Goal: Task Accomplishment & Management: Complete application form

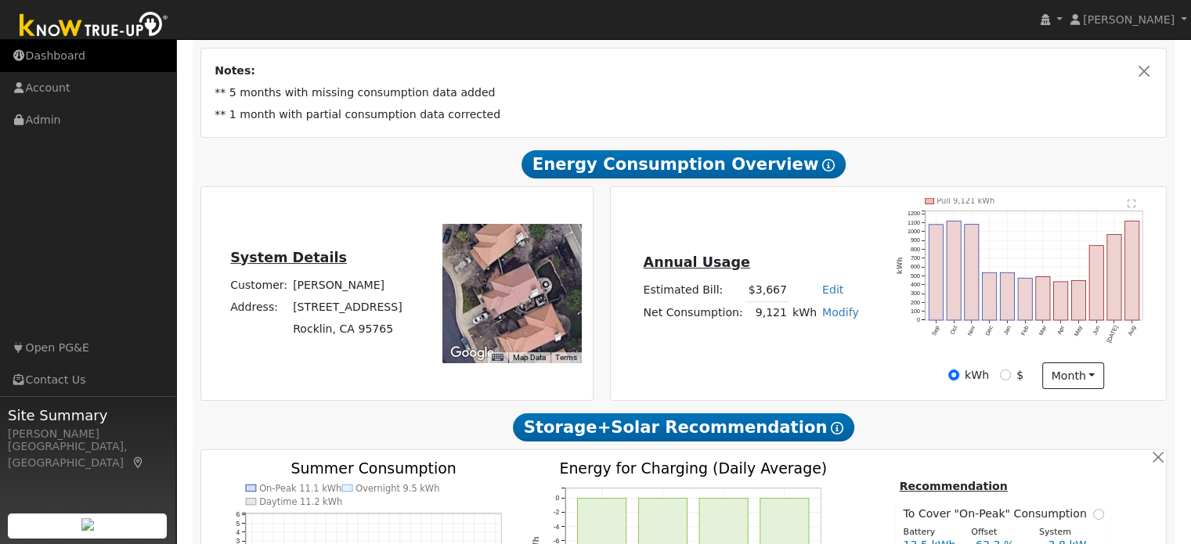
scroll to position [269, 0]
click at [34, 56] on link "Dashboard" at bounding box center [88, 56] width 176 height 32
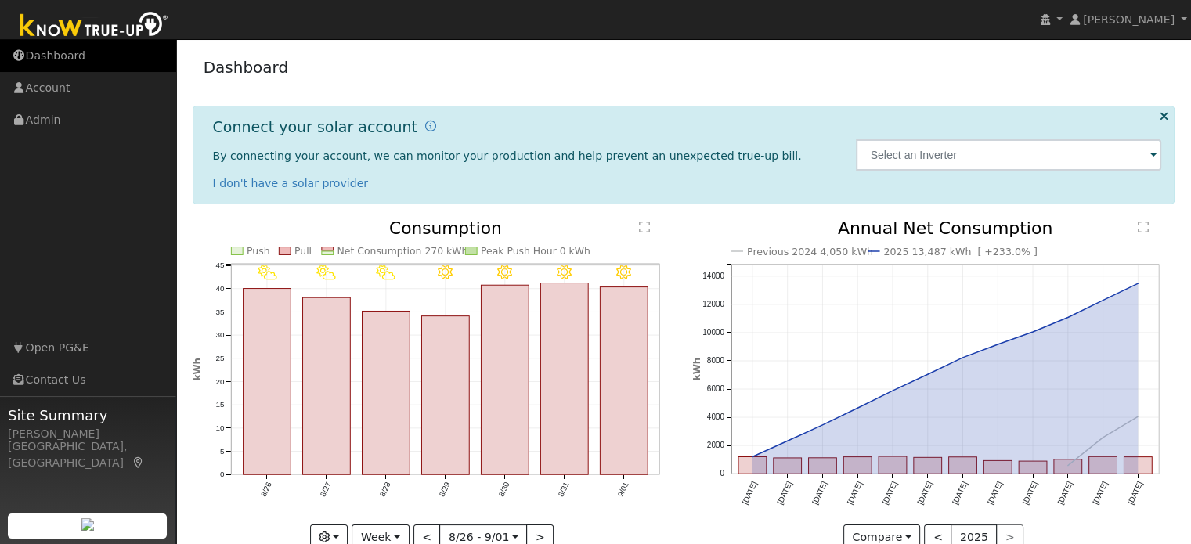
click at [74, 50] on link "Dashboard" at bounding box center [88, 56] width 176 height 32
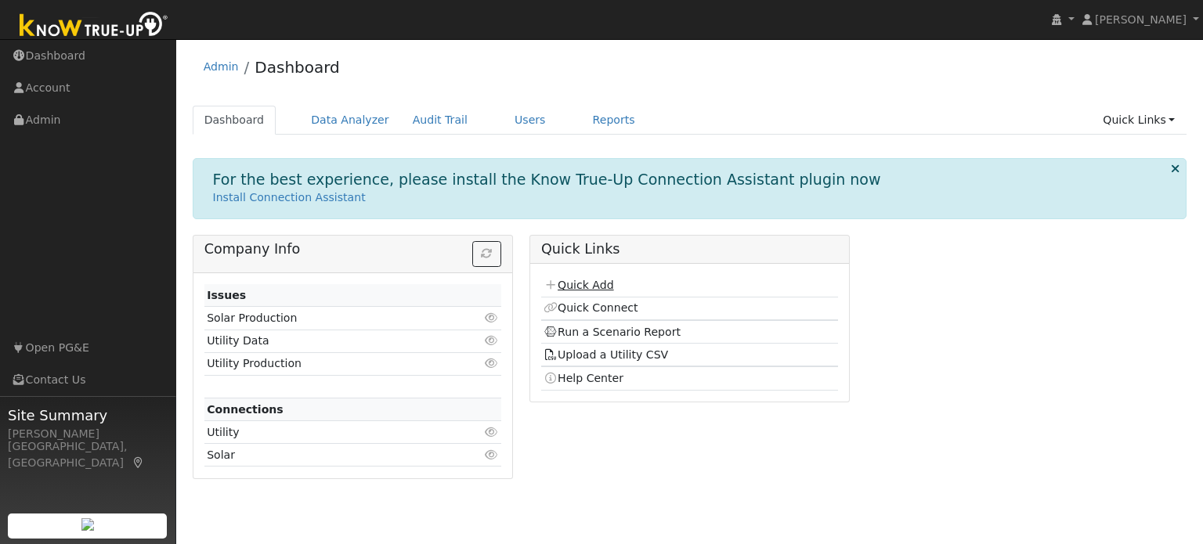
click at [591, 280] on link "Quick Add" at bounding box center [579, 285] width 70 height 13
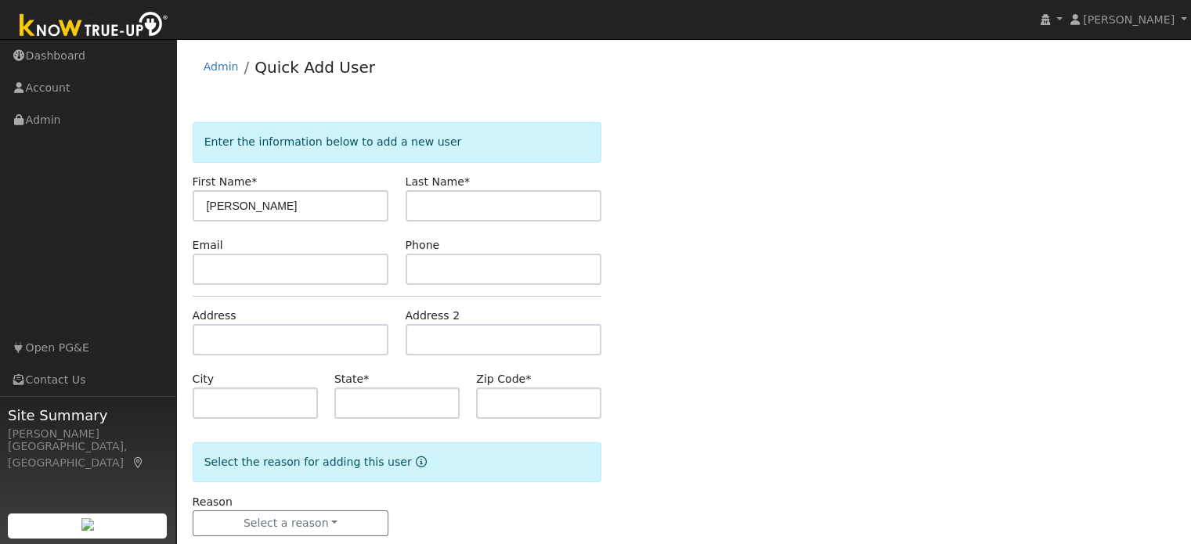
type input "Miguel"
click at [467, 210] on input "text" at bounding box center [504, 205] width 197 height 31
type input "Rodriguez"
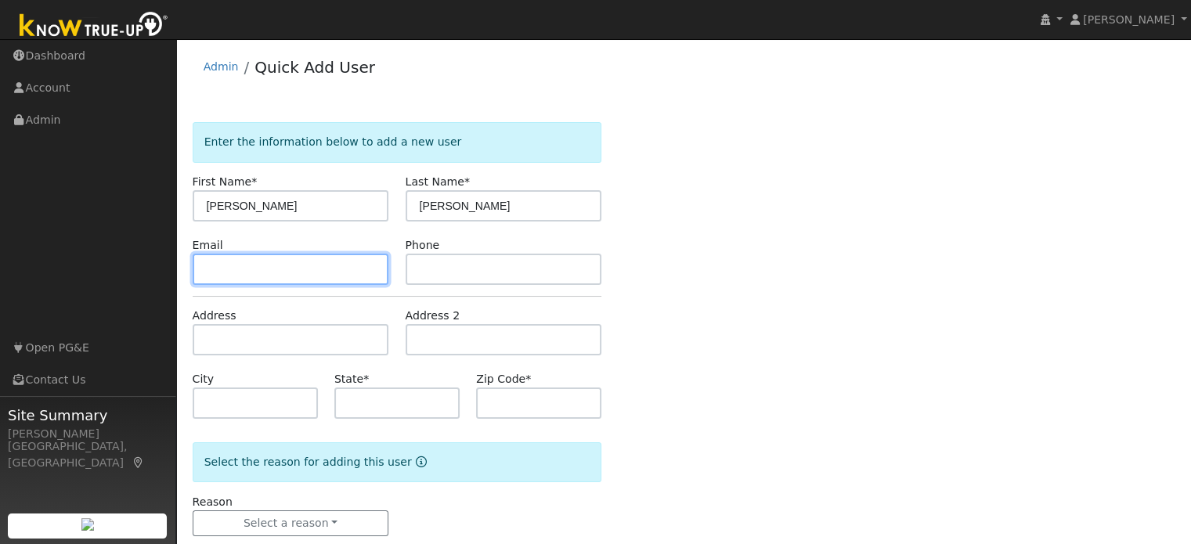
click at [313, 267] on input "text" at bounding box center [291, 269] width 197 height 31
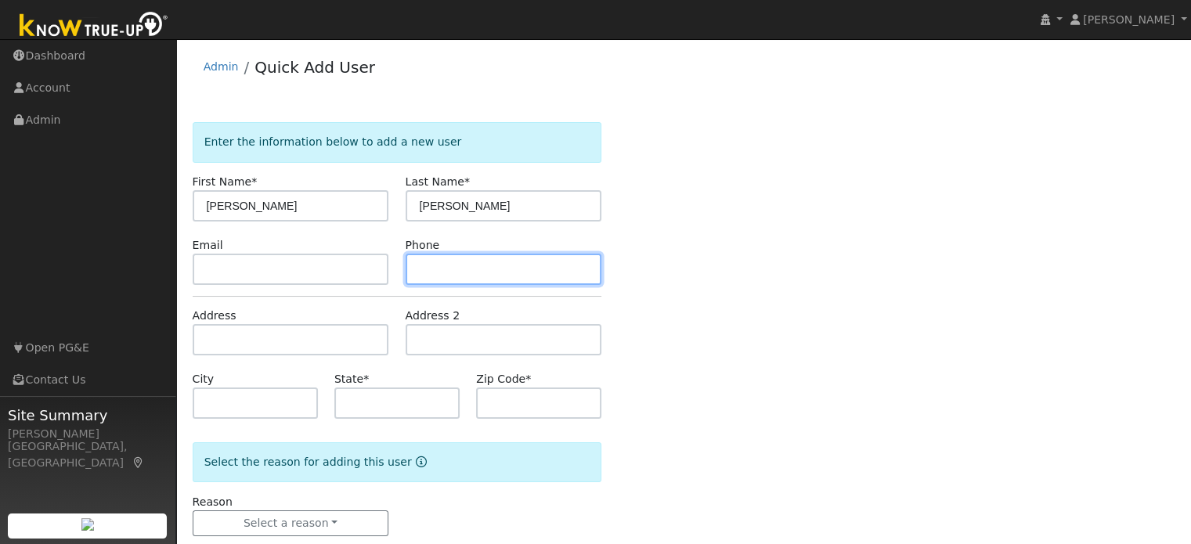
click at [432, 271] on input "text" at bounding box center [504, 269] width 197 height 31
type input "9168327999"
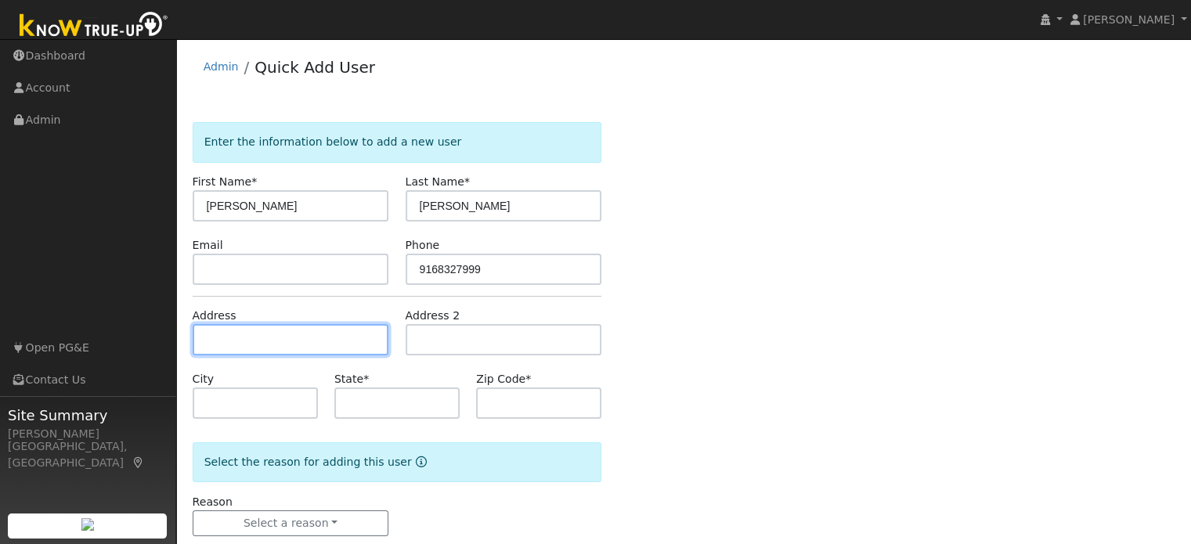
click at [329, 334] on input "text" at bounding box center [291, 339] width 197 height 31
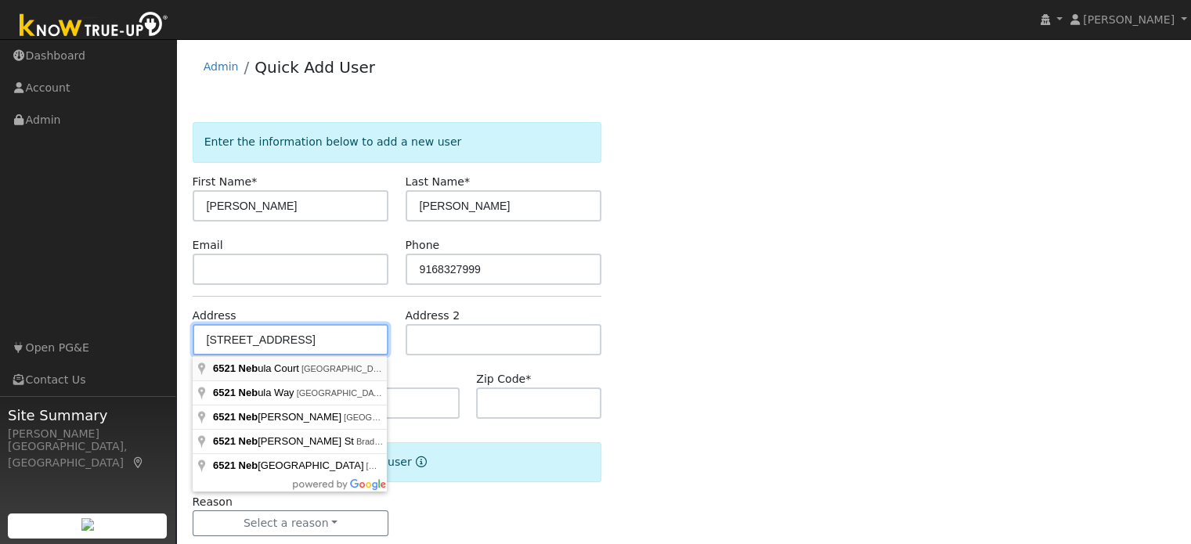
type input "6521 Nebula Court"
type input "Rocklin"
type input "CA"
type input "95677"
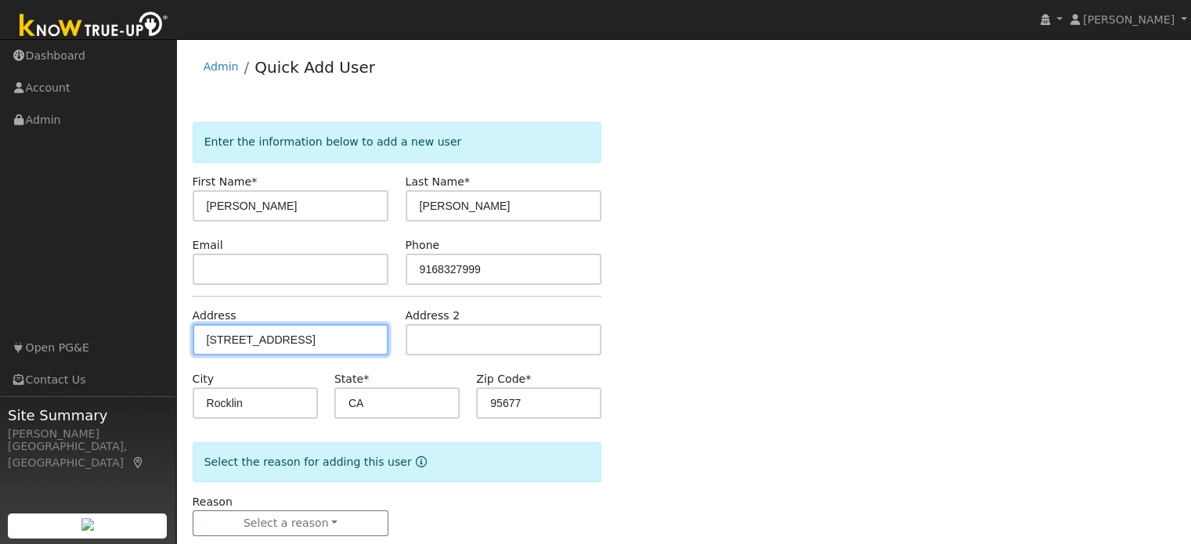
scroll to position [31, 0]
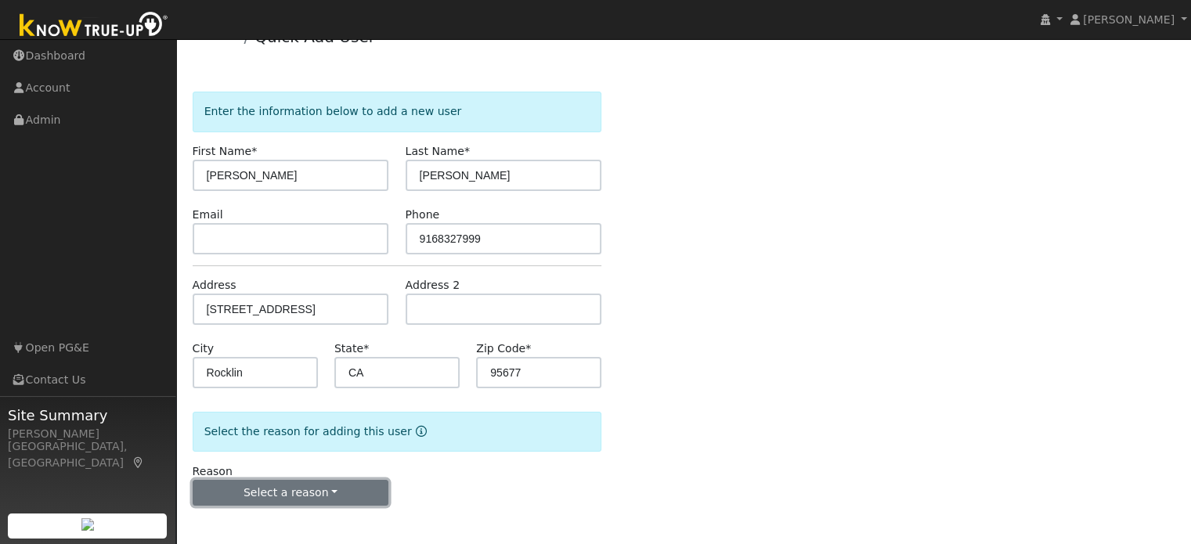
click at [262, 486] on button "Select a reason" at bounding box center [291, 493] width 197 height 27
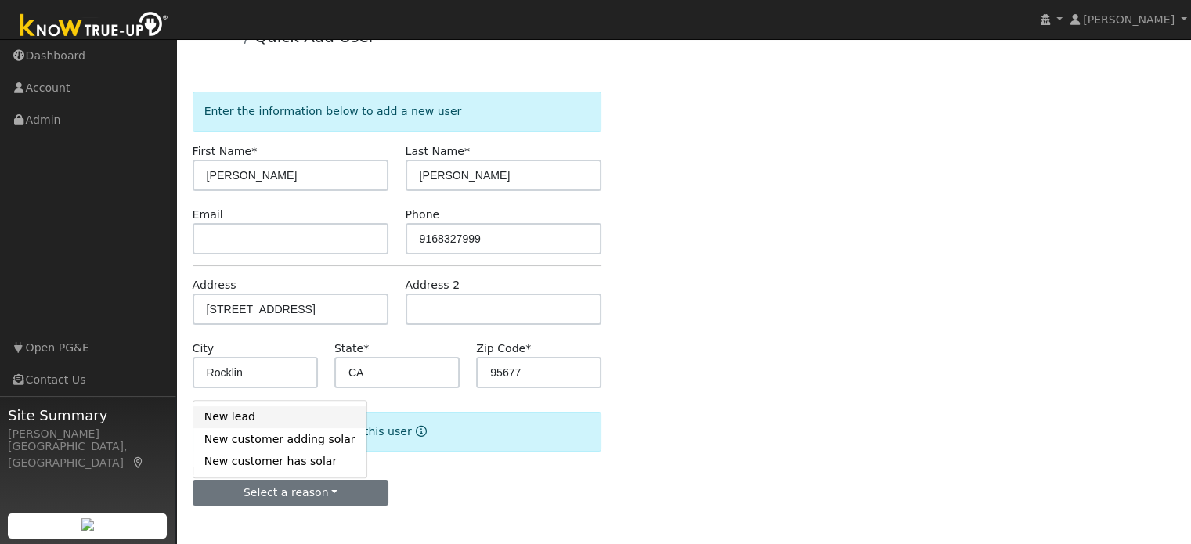
click at [244, 420] on link "New lead" at bounding box center [279, 417] width 173 height 22
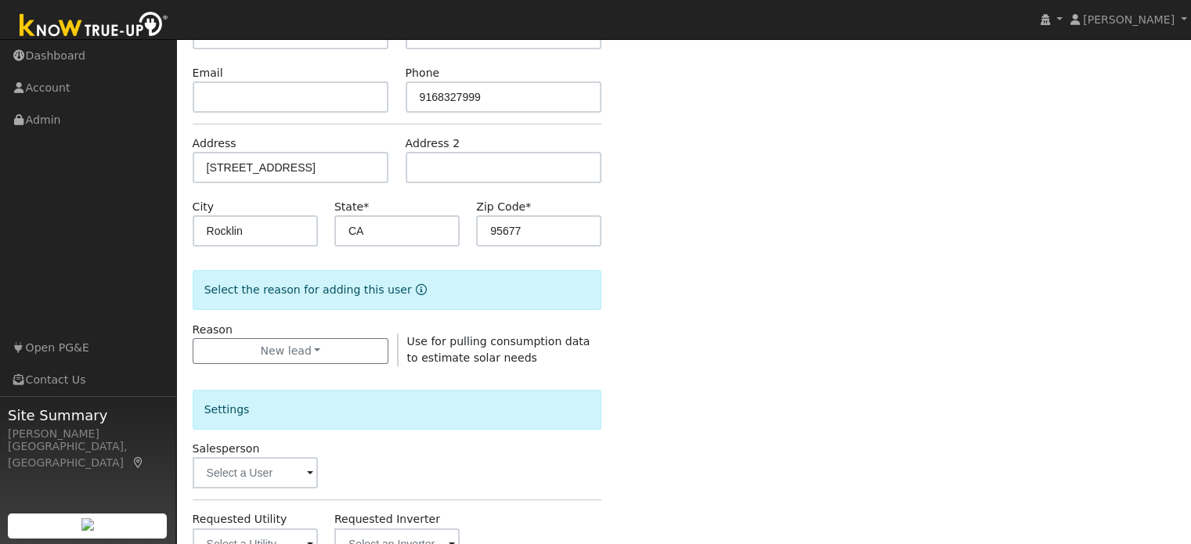
scroll to position [174, 0]
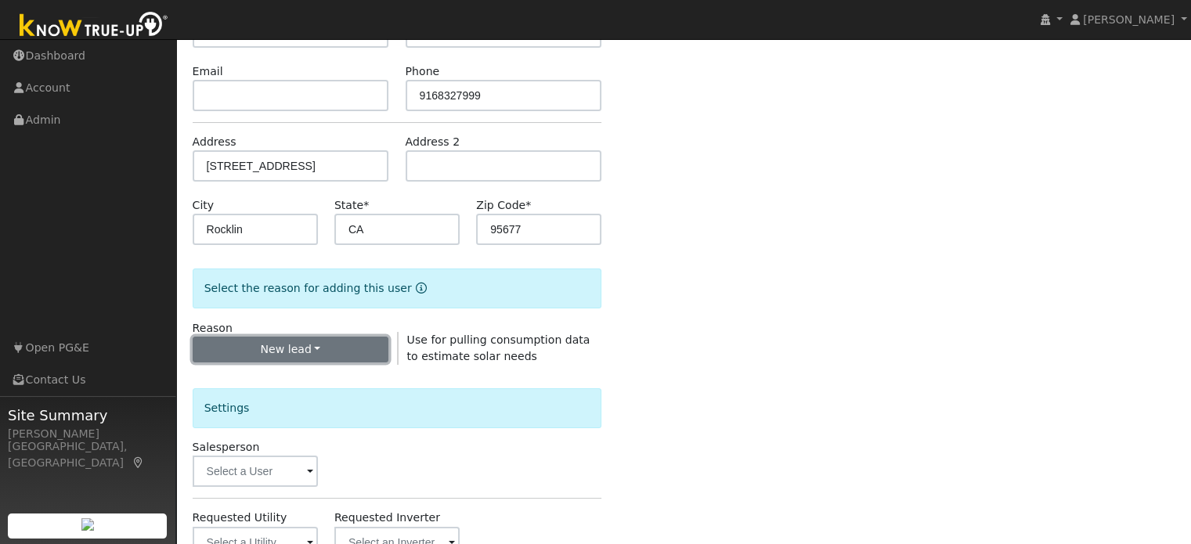
click at [291, 352] on button "New lead" at bounding box center [291, 350] width 197 height 27
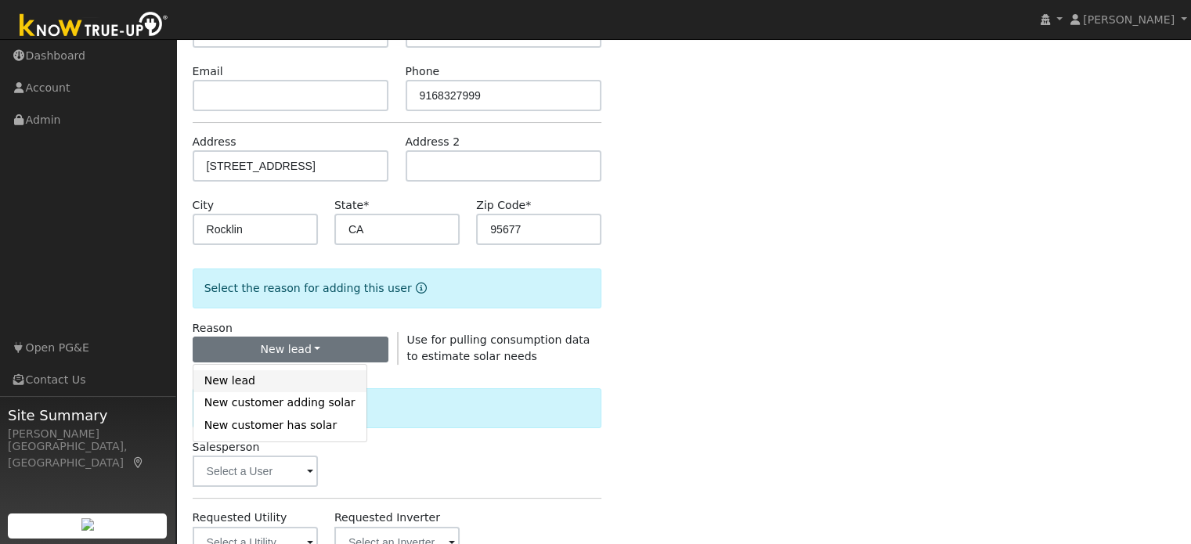
click at [311, 381] on link "New lead" at bounding box center [279, 381] width 173 height 22
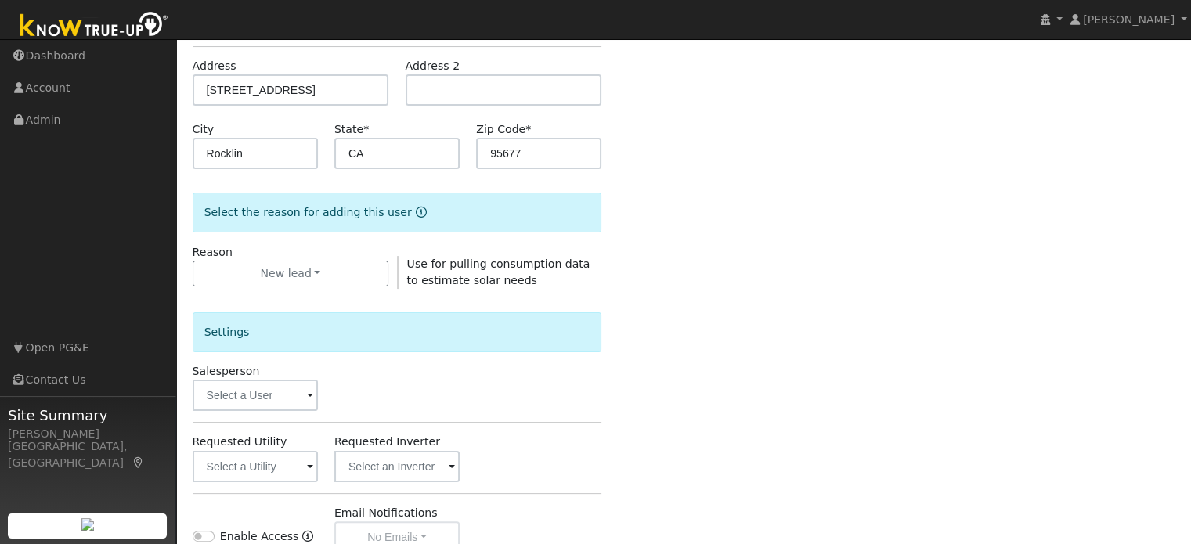
scroll to position [255, 0]
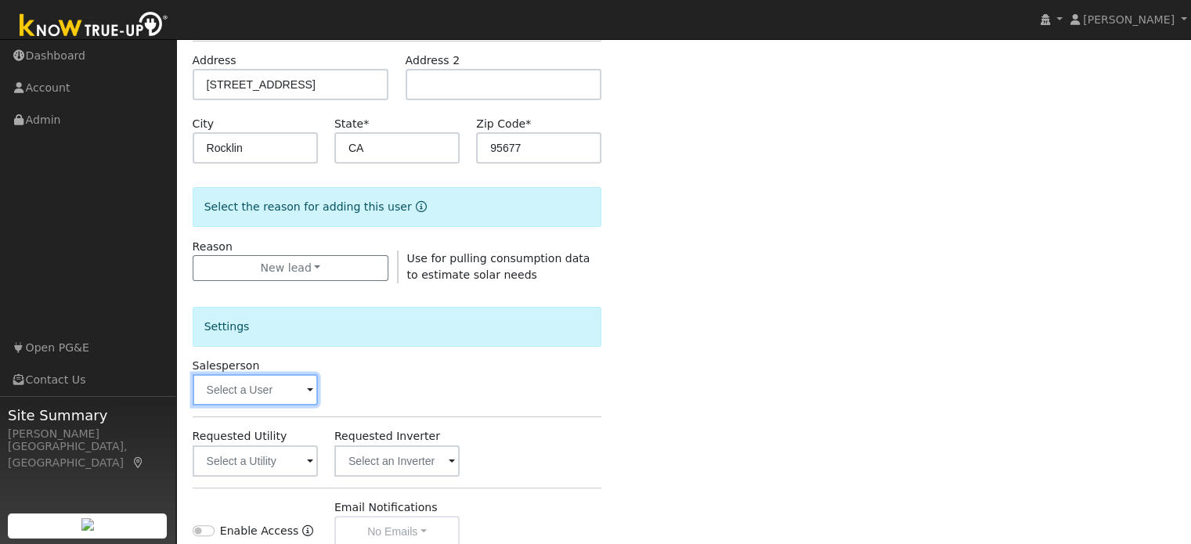
click at [247, 388] on input "text" at bounding box center [255, 389] width 125 height 31
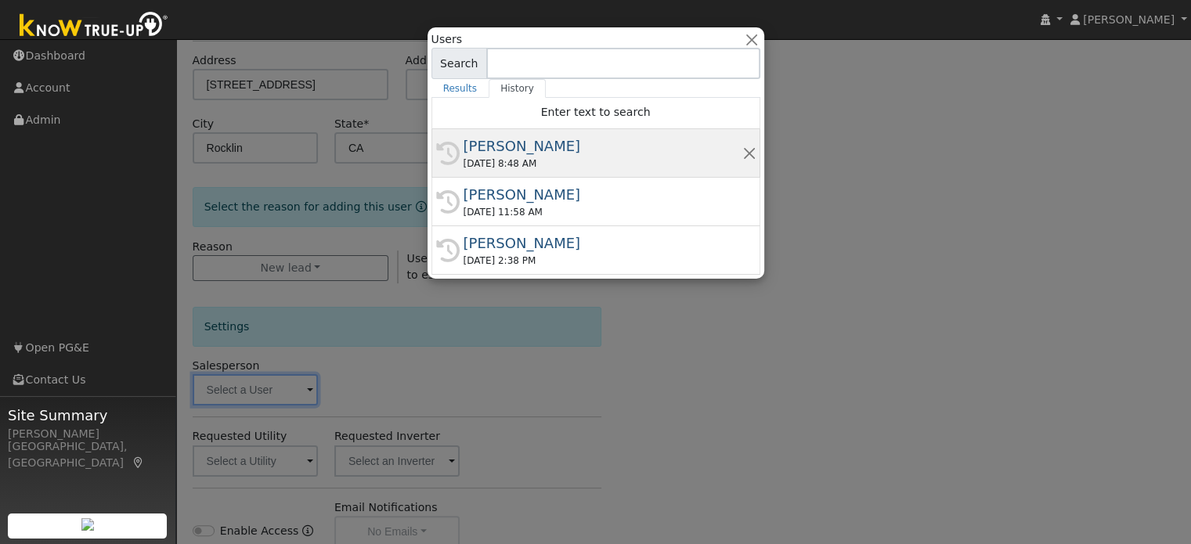
click at [580, 149] on div "[PERSON_NAME]" at bounding box center [603, 145] width 279 height 21
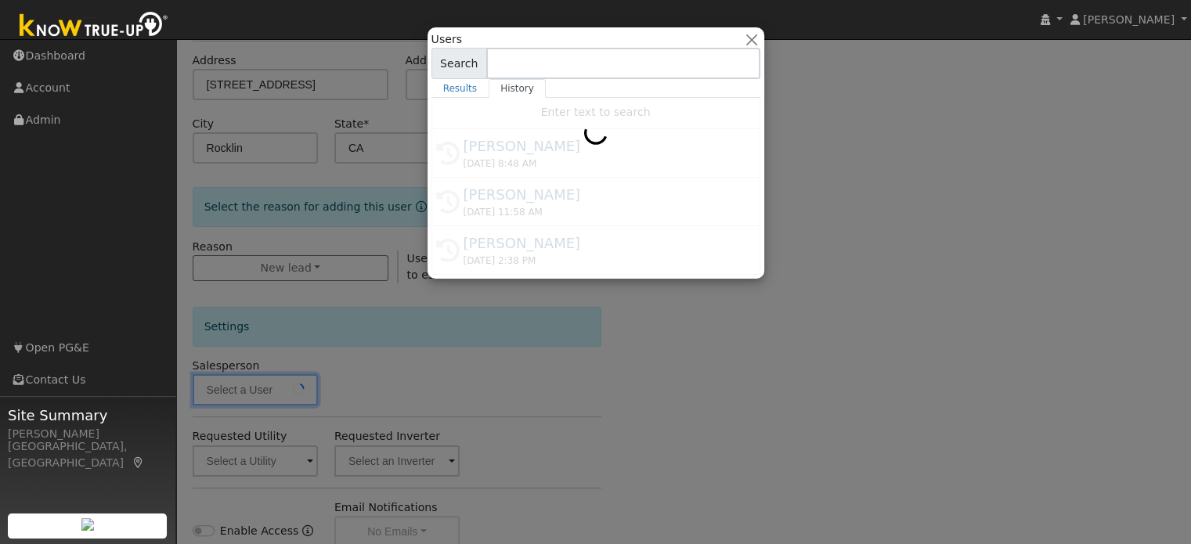
type input "[PERSON_NAME]"
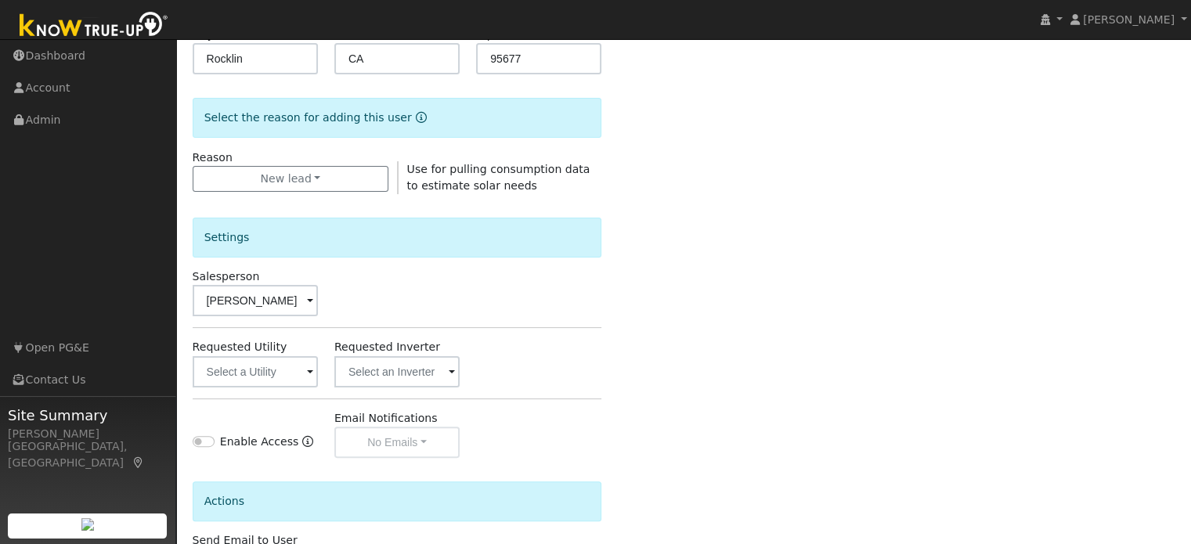
scroll to position [345, 0]
click at [257, 377] on input "text" at bounding box center [255, 371] width 125 height 31
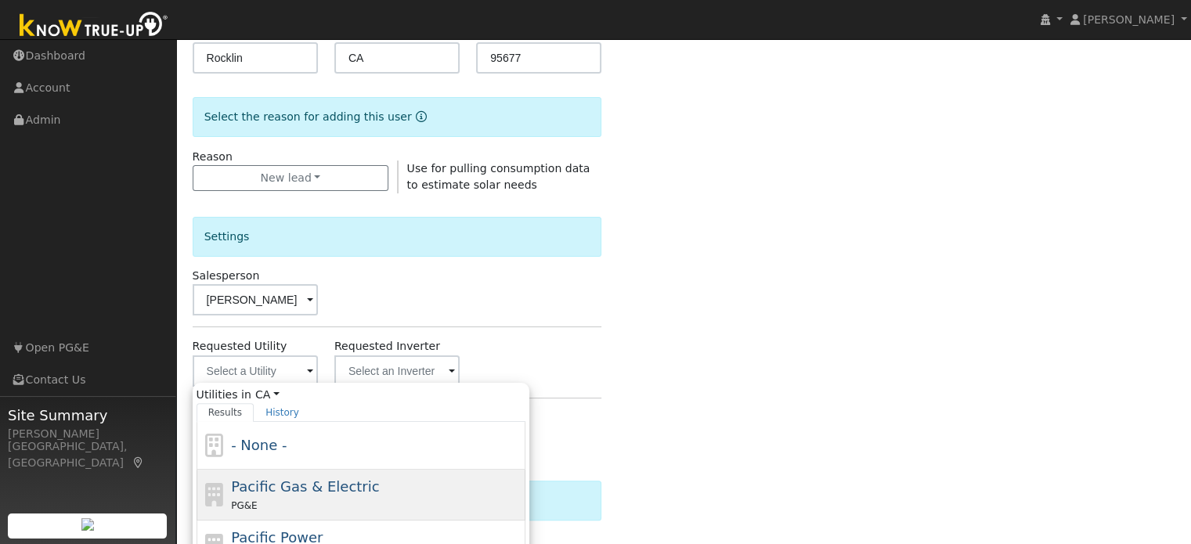
click at [276, 492] on span "Pacific Gas & Electric" at bounding box center [305, 487] width 148 height 16
type input "Pacific Gas & Electric"
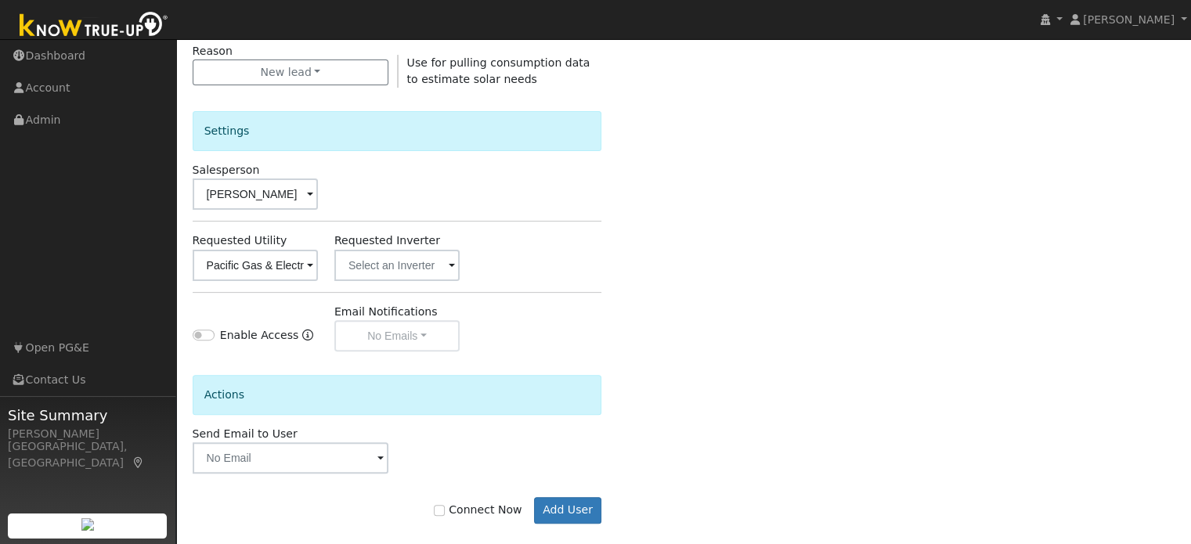
scroll to position [468, 0]
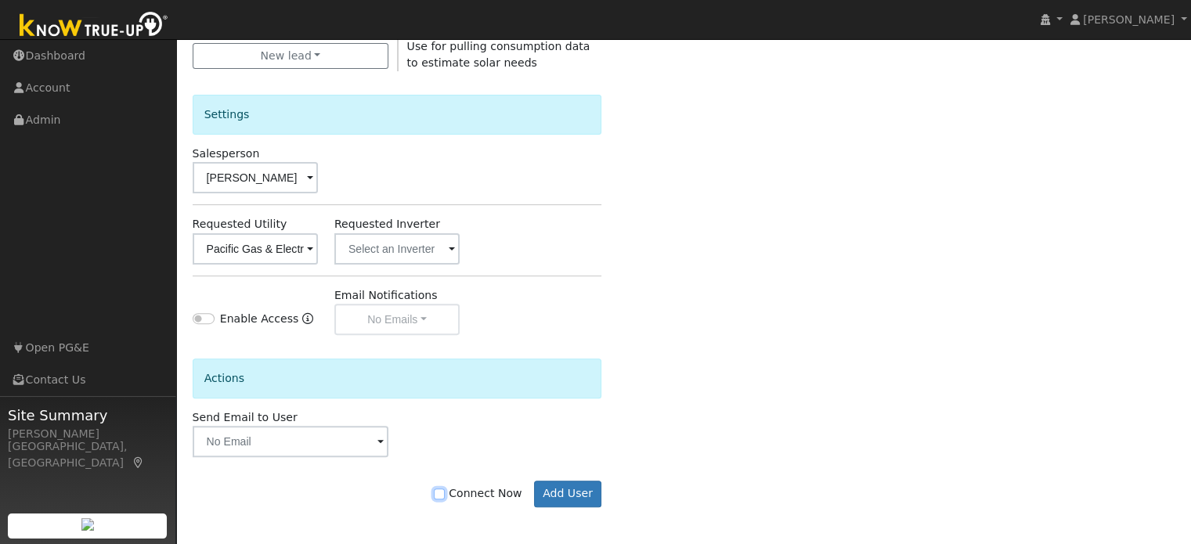
click at [445, 489] on input "Connect Now" at bounding box center [439, 494] width 11 height 11
checkbox input "true"
click at [548, 491] on button "Add User" at bounding box center [568, 494] width 68 height 27
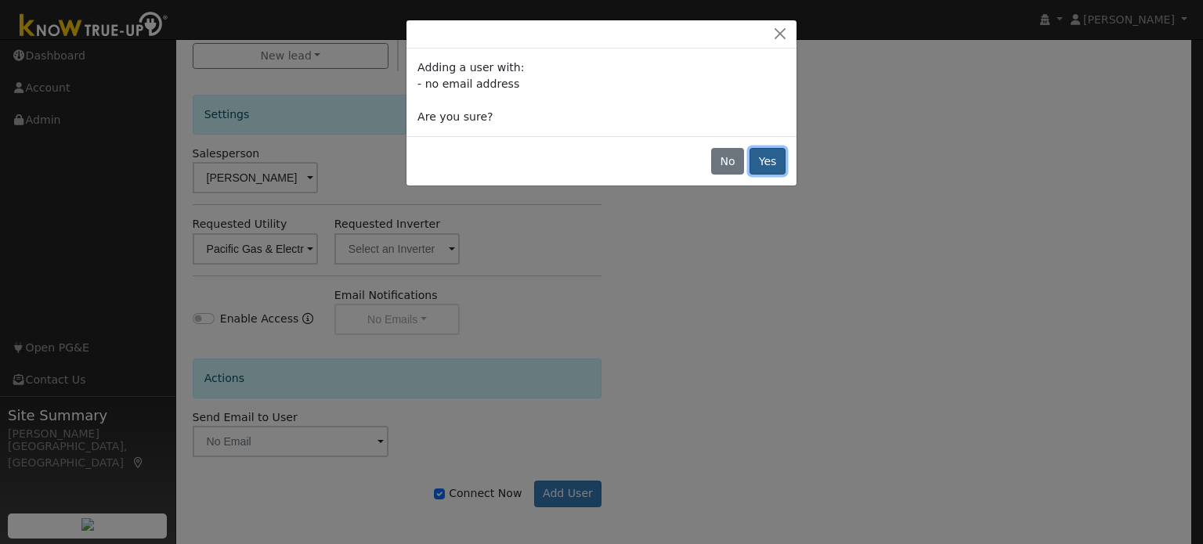
click at [780, 162] on button "Yes" at bounding box center [768, 161] width 36 height 27
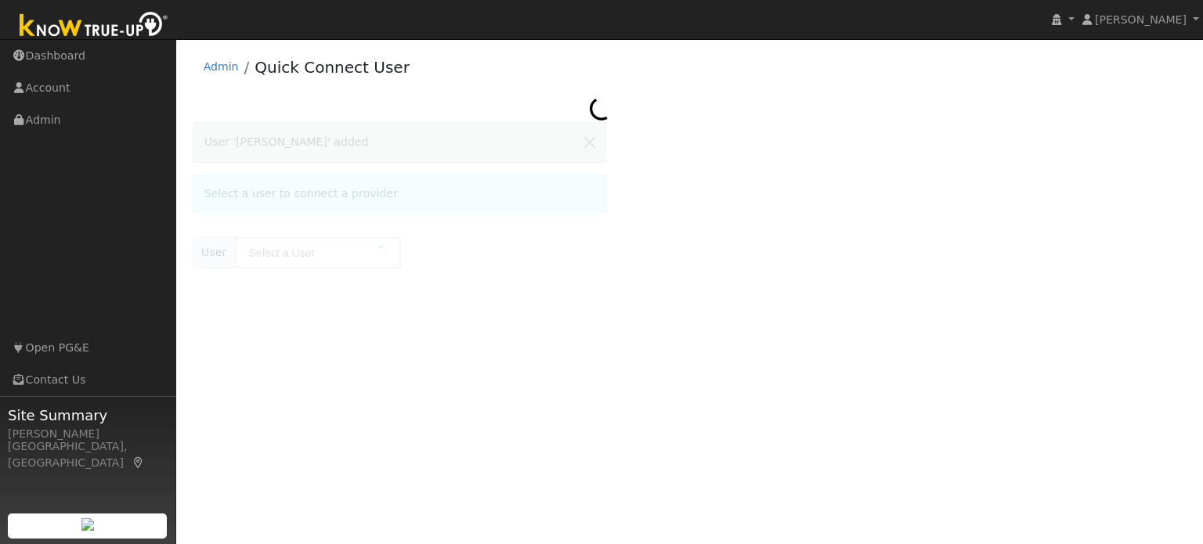
type input "[PERSON_NAME]"
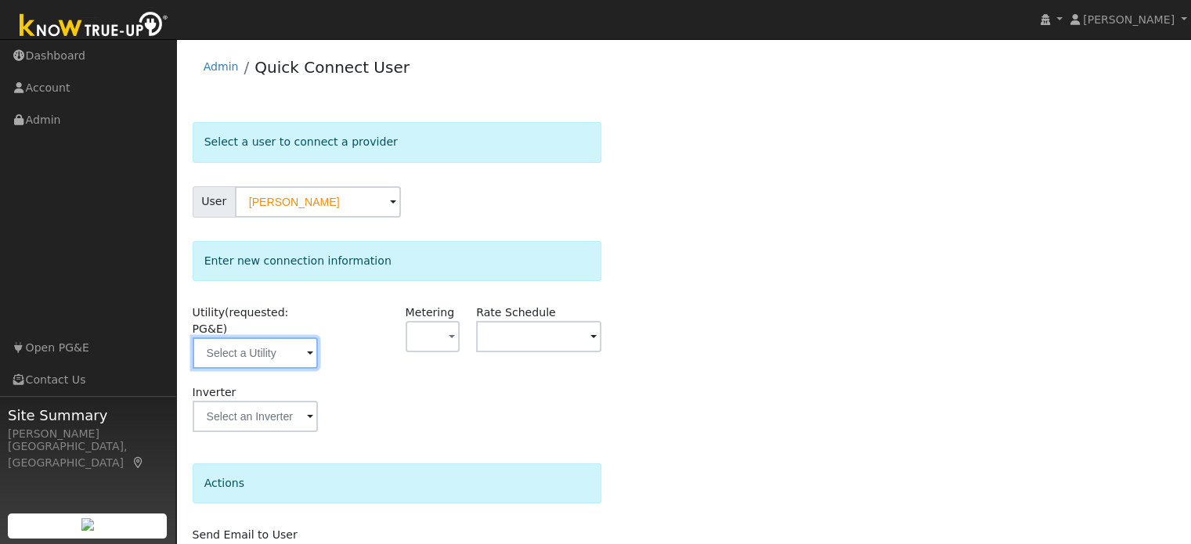
click at [244, 341] on input "text" at bounding box center [255, 353] width 125 height 31
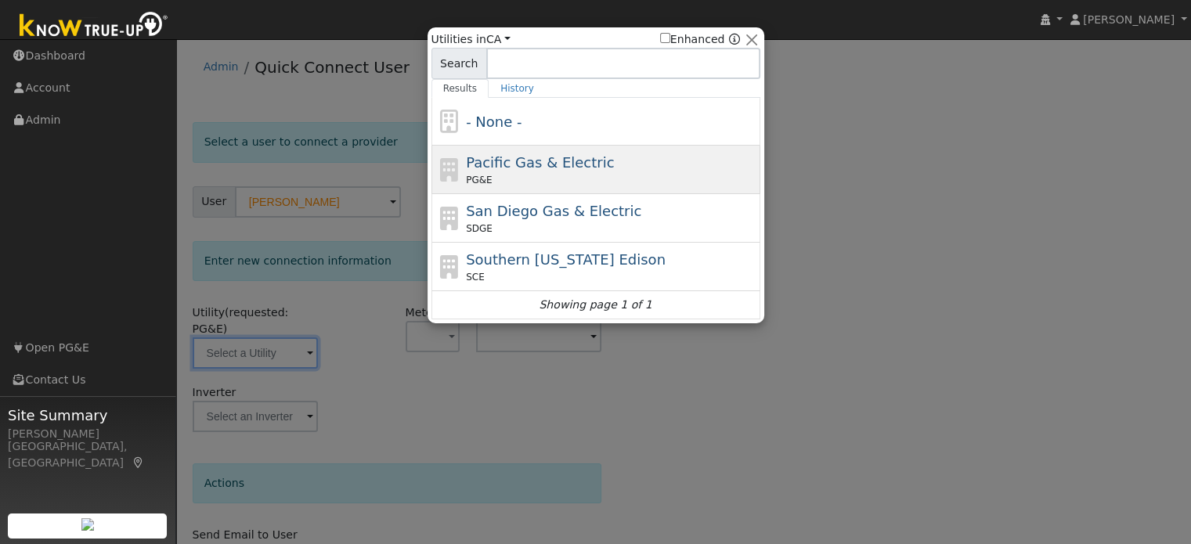
click at [491, 178] on div "PG&E" at bounding box center [611, 180] width 291 height 14
type input "PG&E"
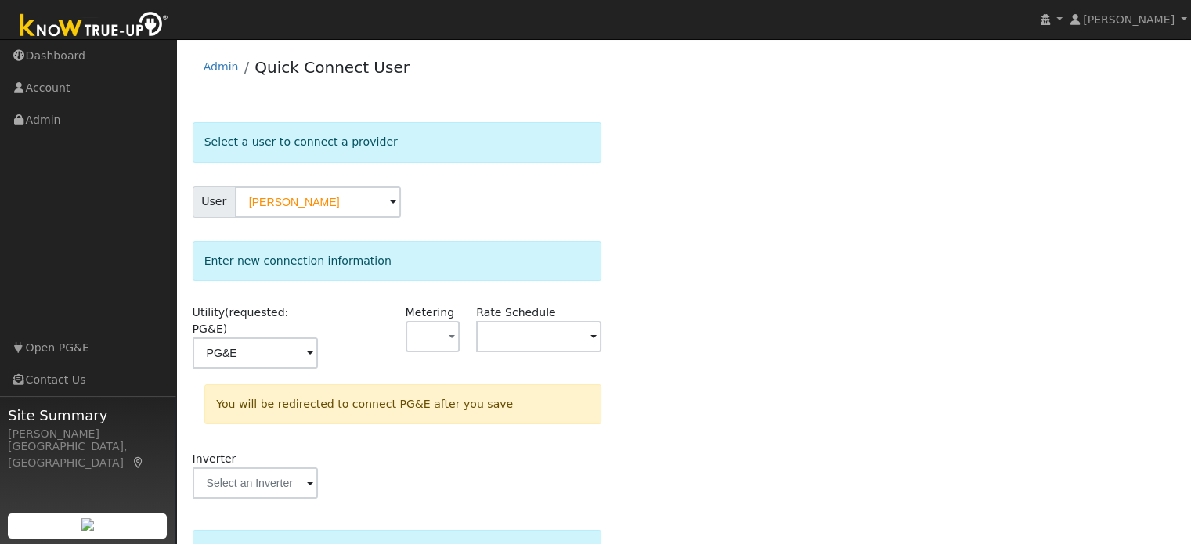
scroll to position [145, 0]
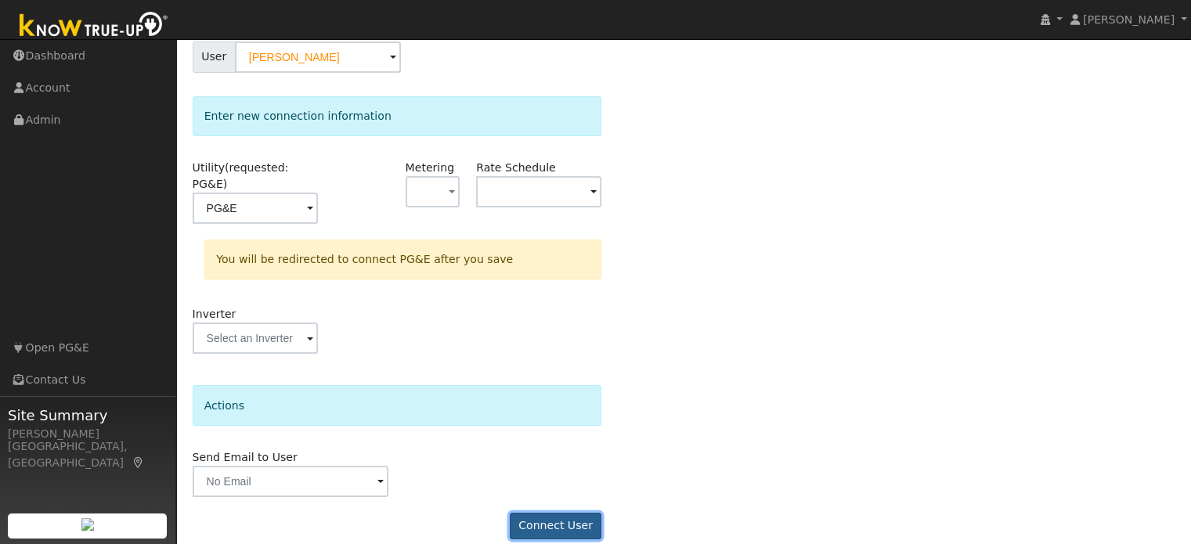
click at [555, 513] on button "Connect User" at bounding box center [556, 526] width 92 height 27
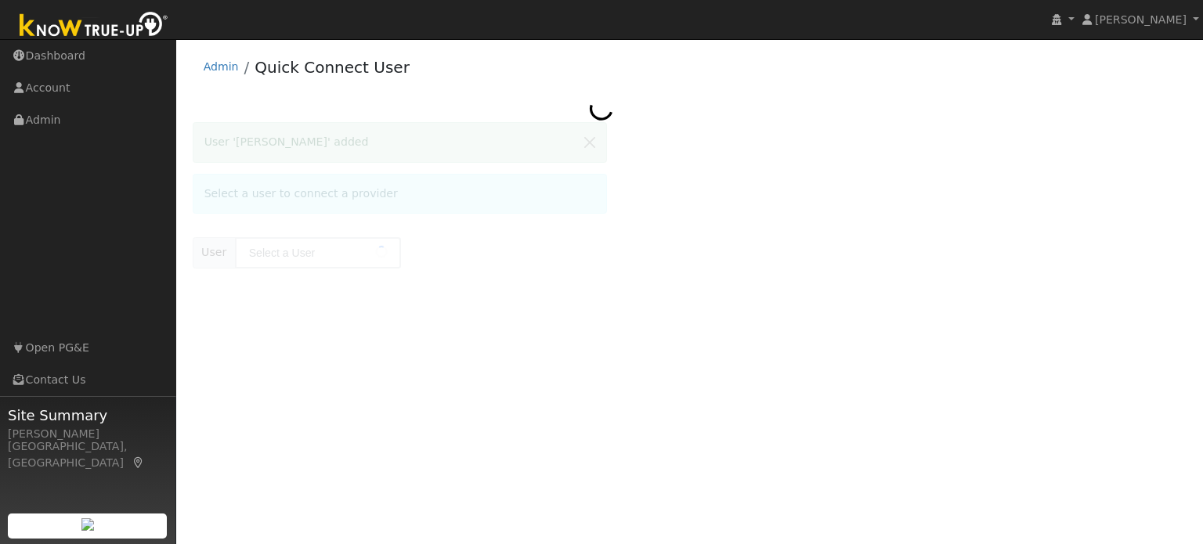
type input "Miguel Rodriguez"
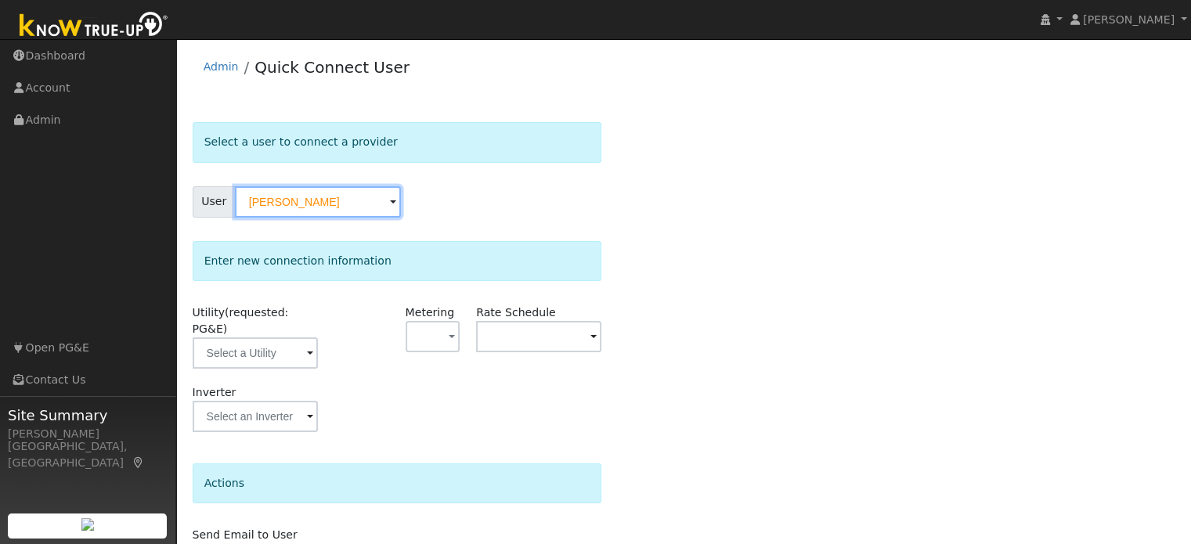
scroll to position [78, 0]
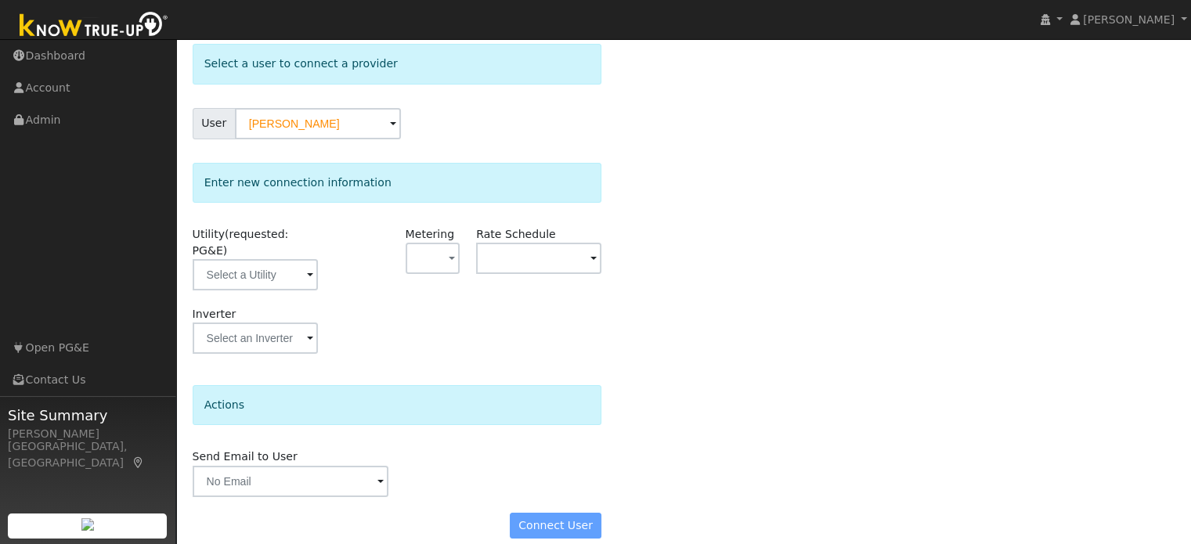
click at [555, 522] on form "Select a user to connect a provider User Miguel Rodriguez Account Default Accou…" at bounding box center [398, 299] width 410 height 511
click at [562, 513] on div "Connect User" at bounding box center [397, 526] width 426 height 27
click at [575, 513] on div "Connect User" at bounding box center [397, 526] width 426 height 27
click at [274, 259] on input "text" at bounding box center [255, 274] width 125 height 31
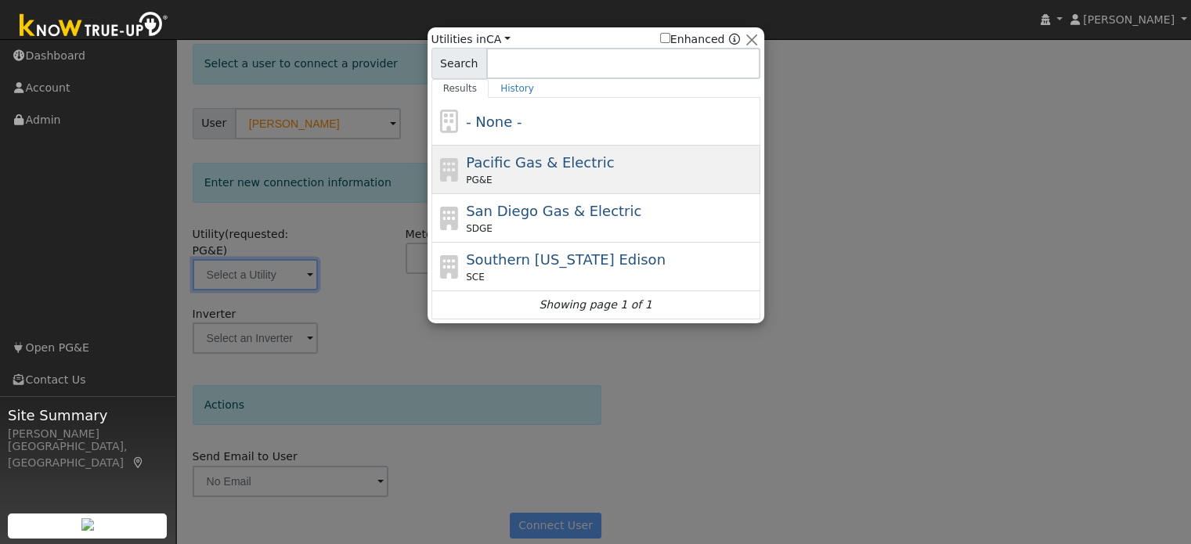
click at [497, 154] on span "Pacific Gas & Electric" at bounding box center [540, 162] width 148 height 16
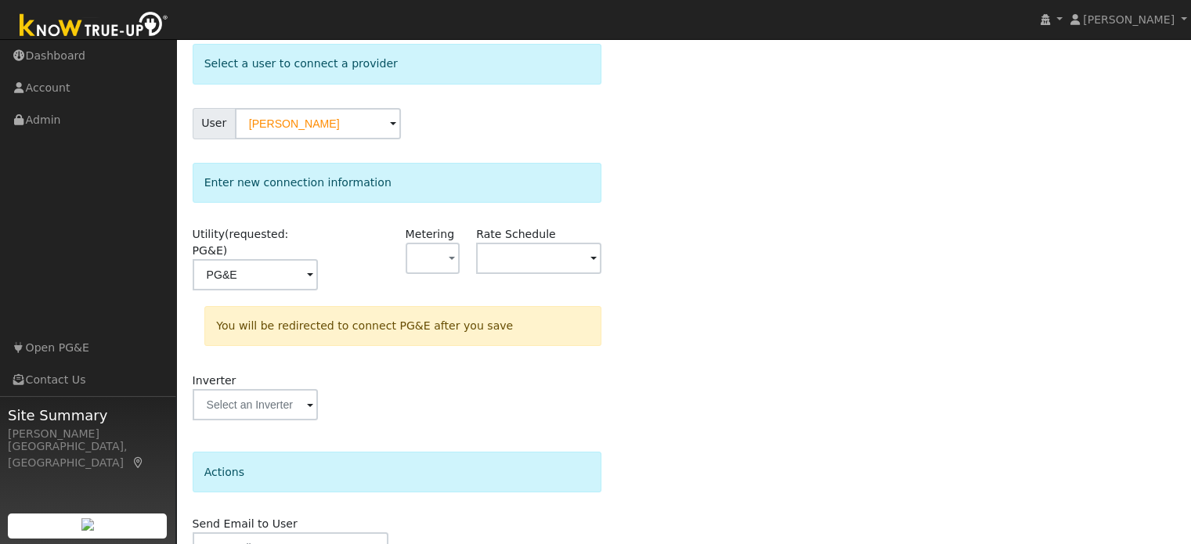
type input "PG&E"
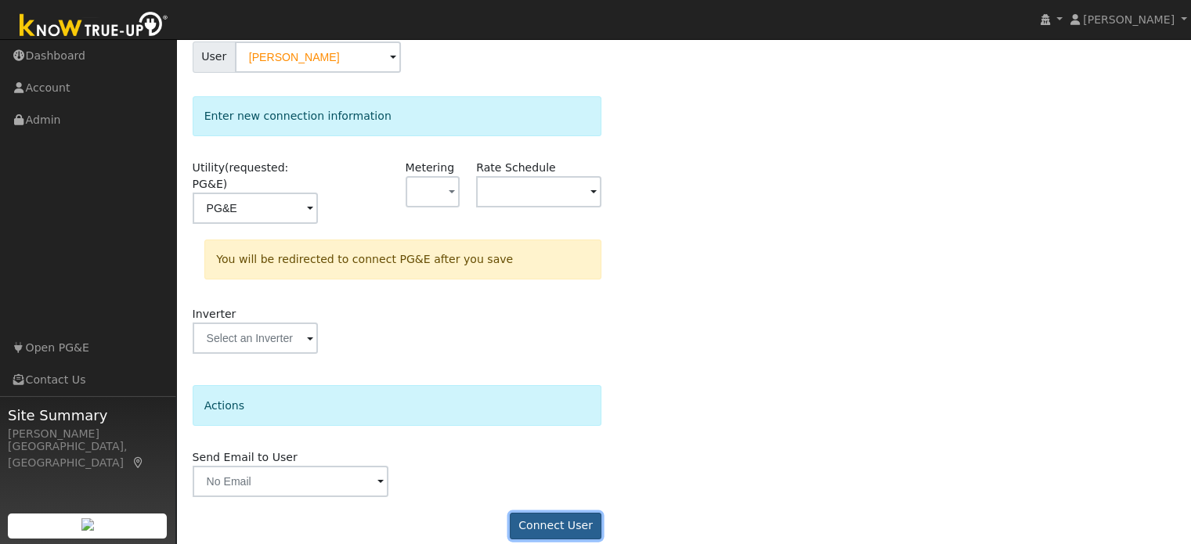
click at [575, 513] on button "Connect User" at bounding box center [556, 526] width 92 height 27
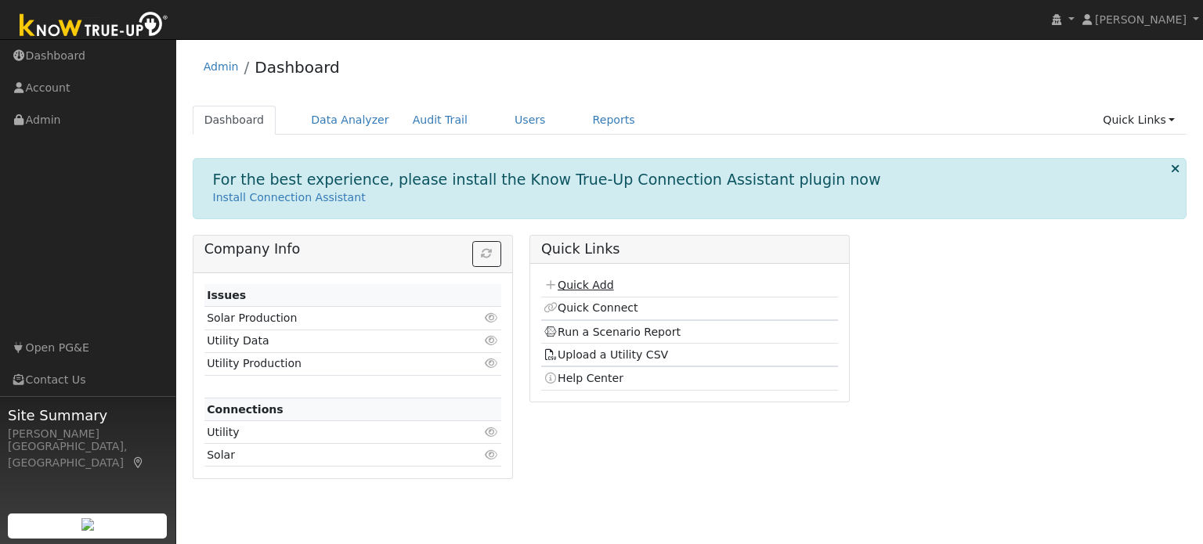
click at [595, 285] on link "Quick Add" at bounding box center [579, 285] width 70 height 13
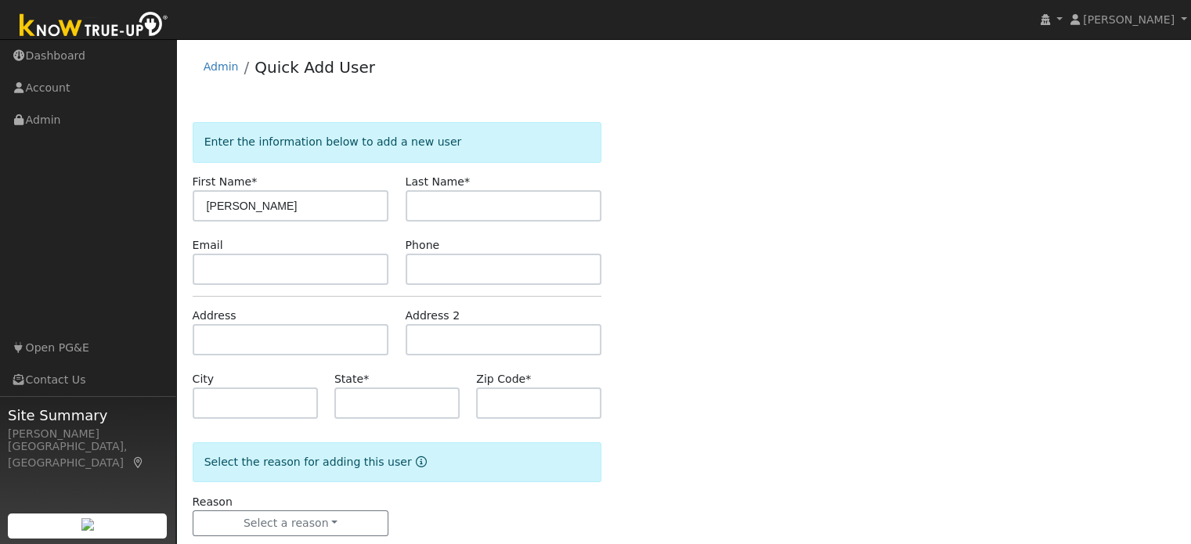
type input "[PERSON_NAME]"
click at [520, 207] on input "text" at bounding box center [504, 205] width 197 height 31
type input "[PERSON_NAME]"
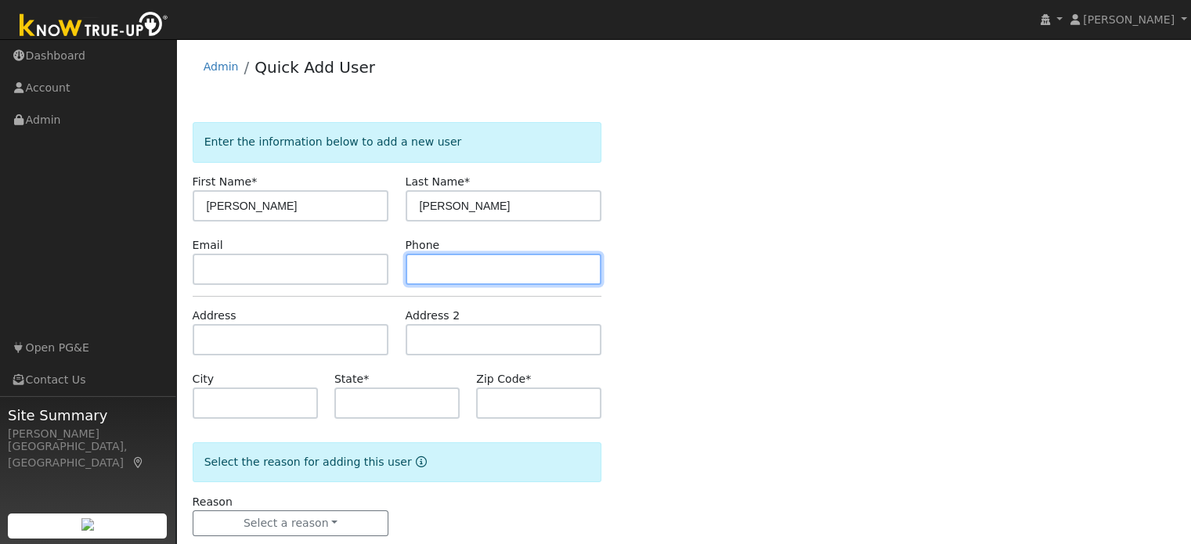
click at [436, 276] on input "text" at bounding box center [504, 269] width 197 height 31
type input "5104805800"
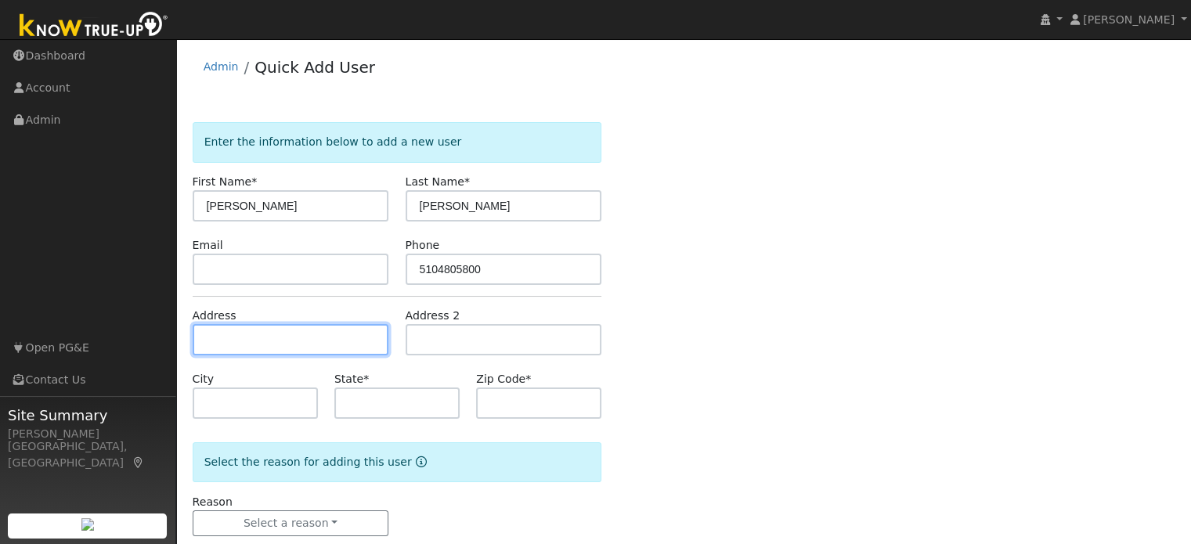
click at [290, 342] on input "text" at bounding box center [291, 339] width 197 height 31
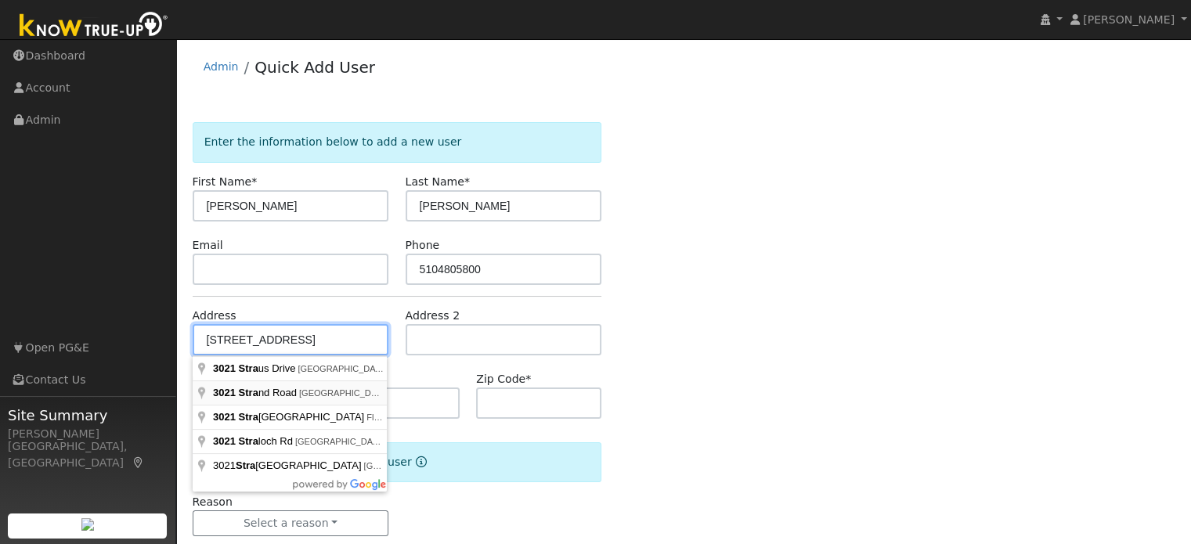
type input "[STREET_ADDRESS]"
type input "Rocklin"
type input "CA"
type input "95765"
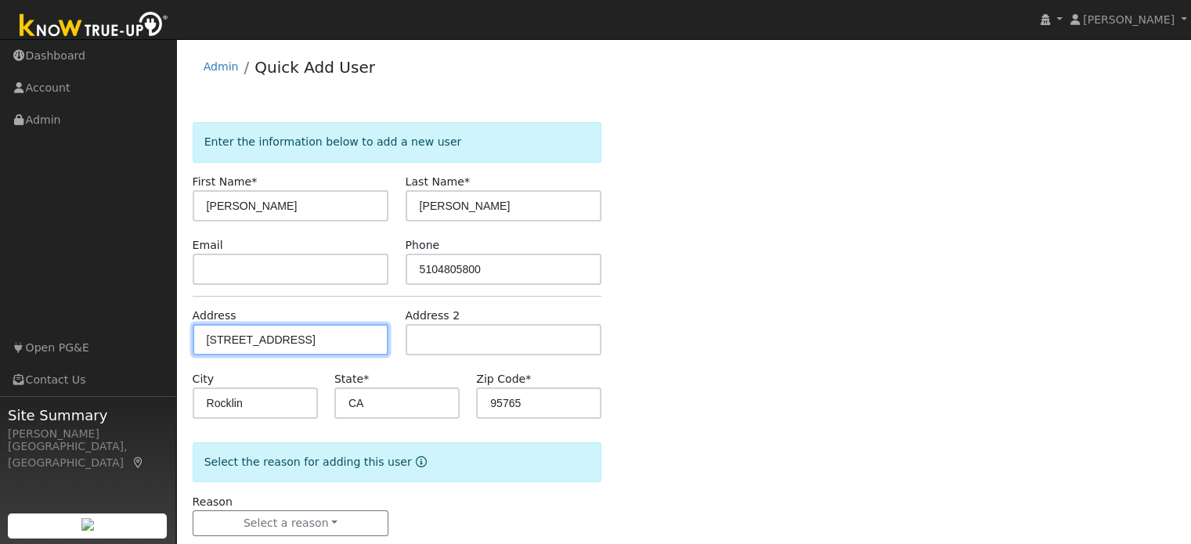
scroll to position [31, 0]
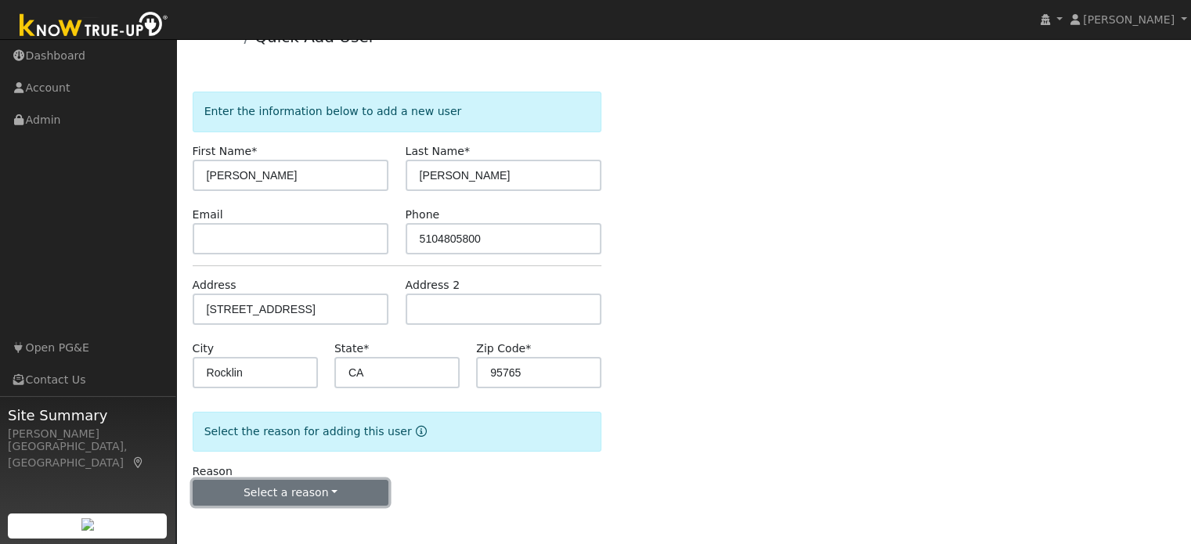
click at [291, 483] on button "Select a reason" at bounding box center [291, 493] width 197 height 27
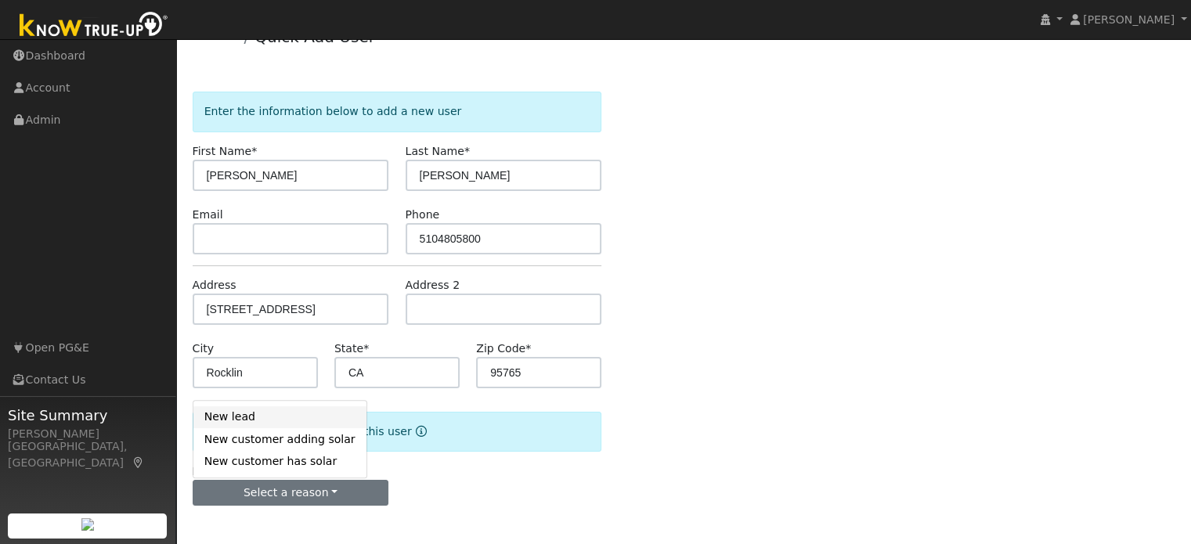
click at [268, 419] on link "New lead" at bounding box center [279, 417] width 173 height 22
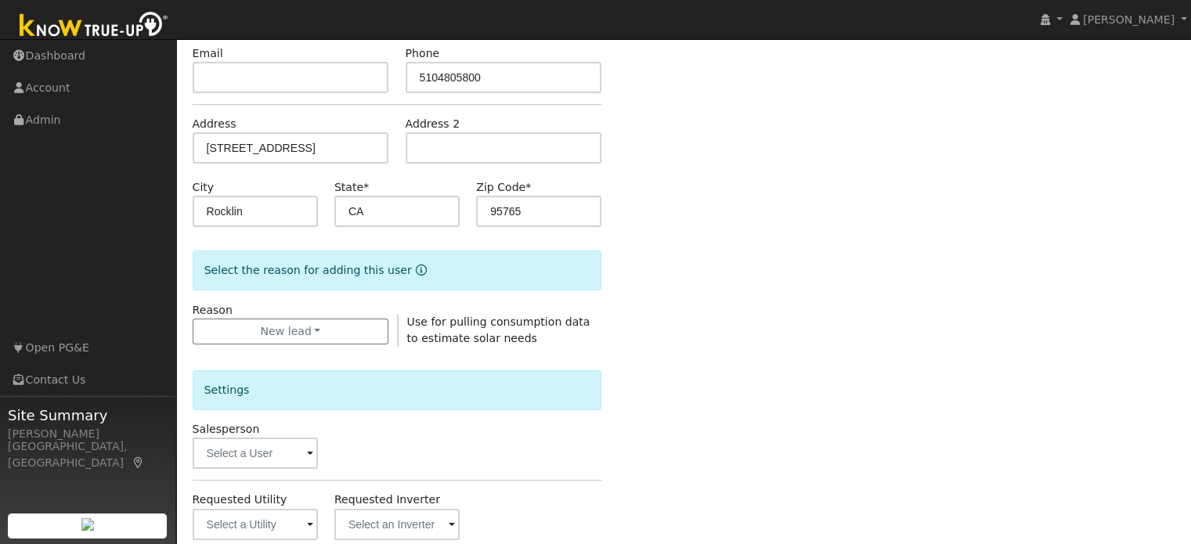
scroll to position [197, 0]
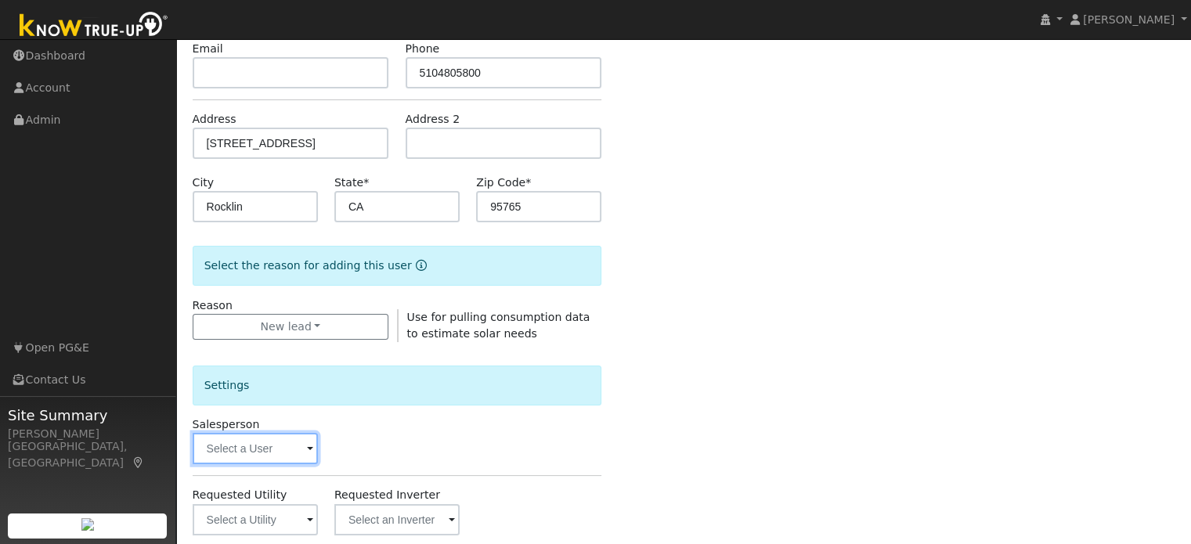
click at [258, 450] on input "text" at bounding box center [255, 448] width 125 height 31
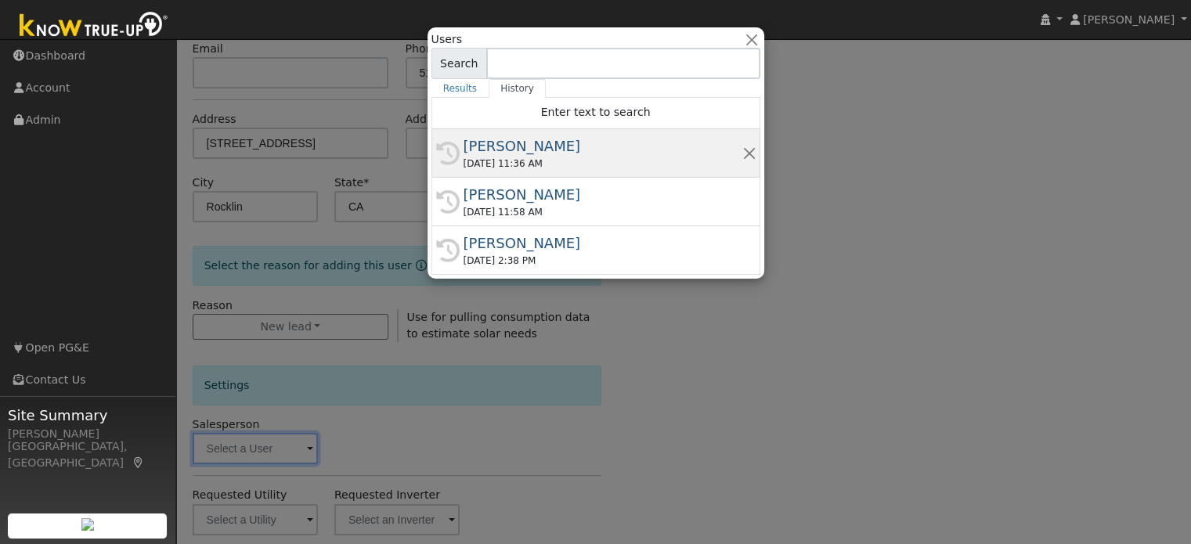
click at [613, 152] on div "[PERSON_NAME]" at bounding box center [603, 145] width 279 height 21
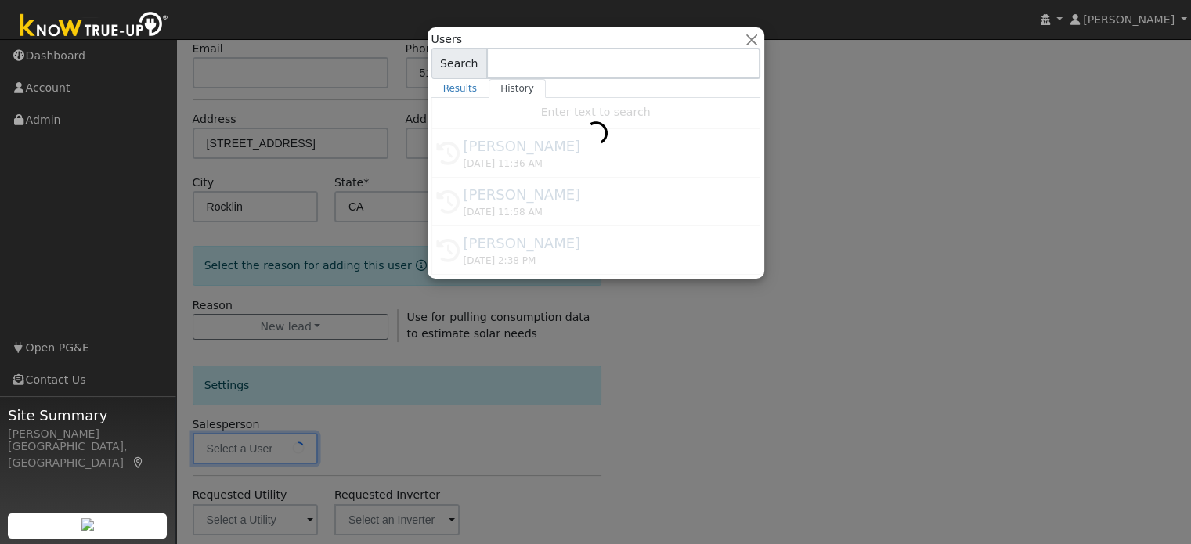
type input "[PERSON_NAME]"
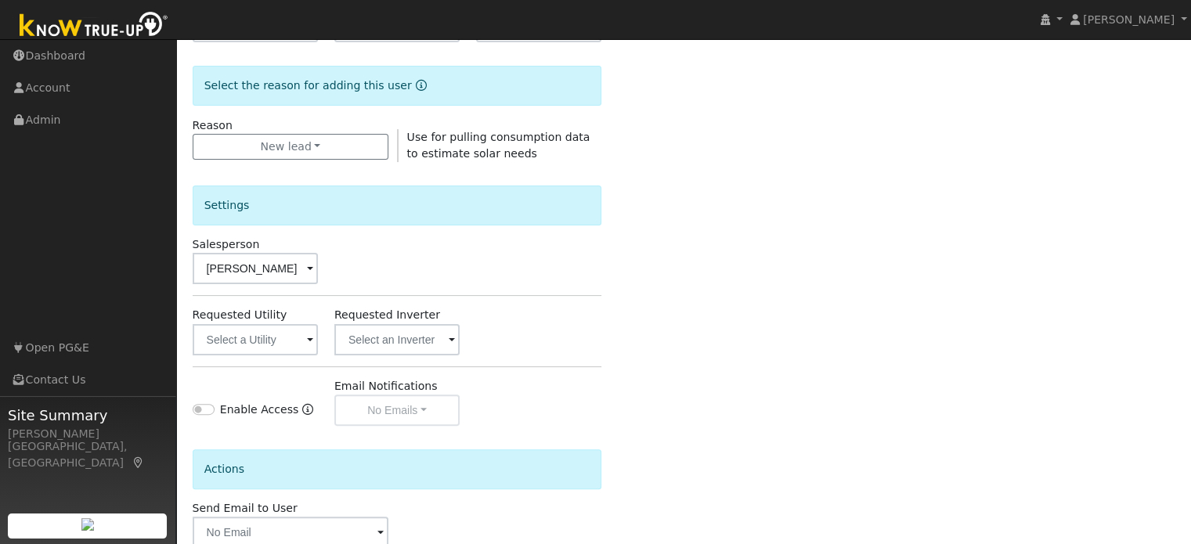
scroll to position [379, 0]
click at [247, 331] on input "text" at bounding box center [255, 337] width 125 height 31
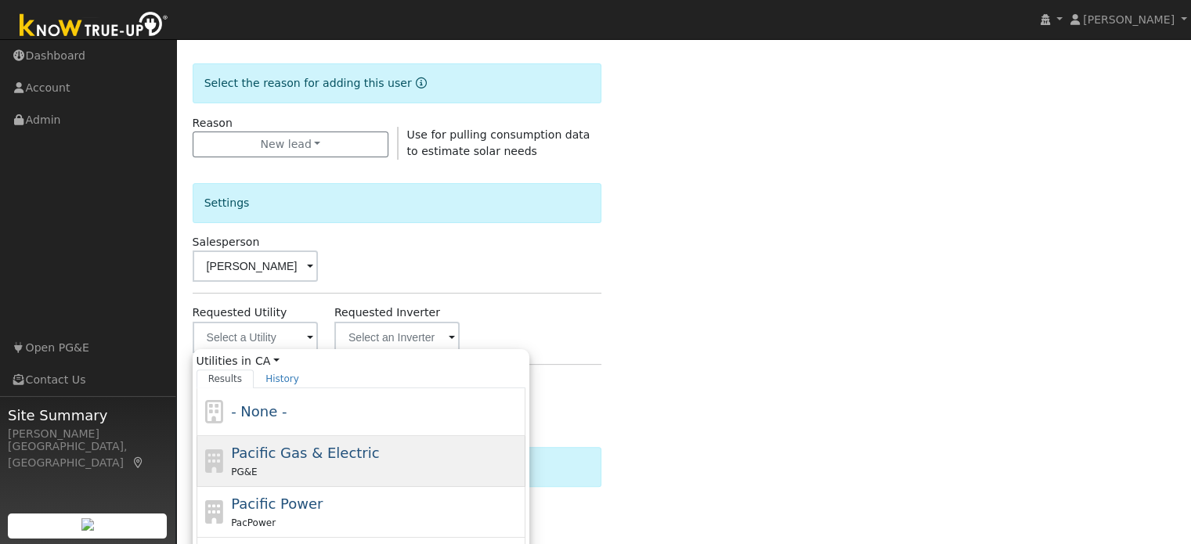
click at [300, 454] on span "Pacific Gas & Electric" at bounding box center [305, 453] width 148 height 16
type input "Pacific Gas & Electric"
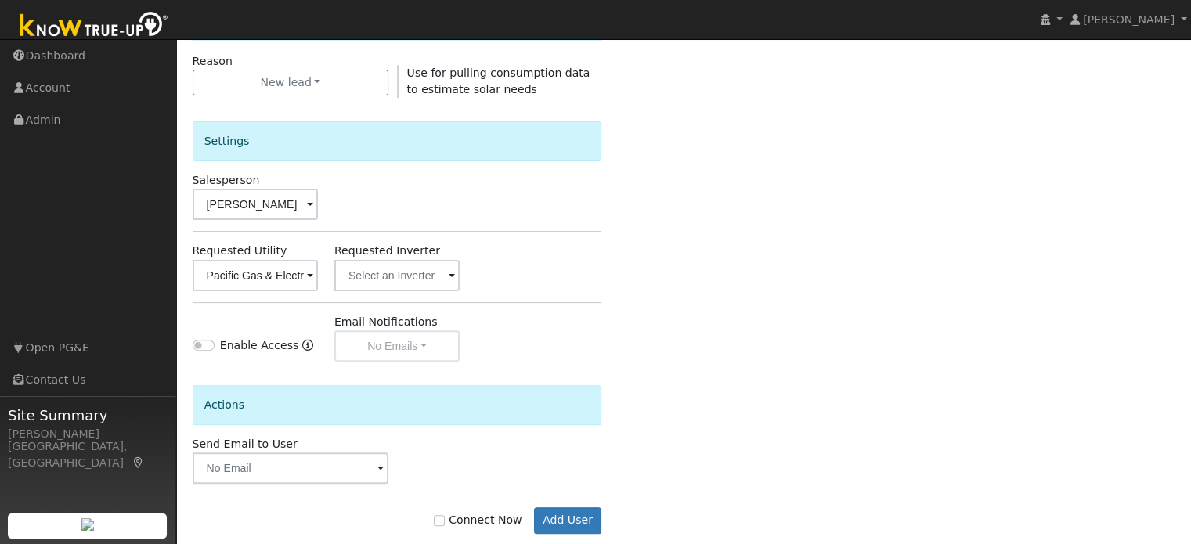
scroll to position [468, 0]
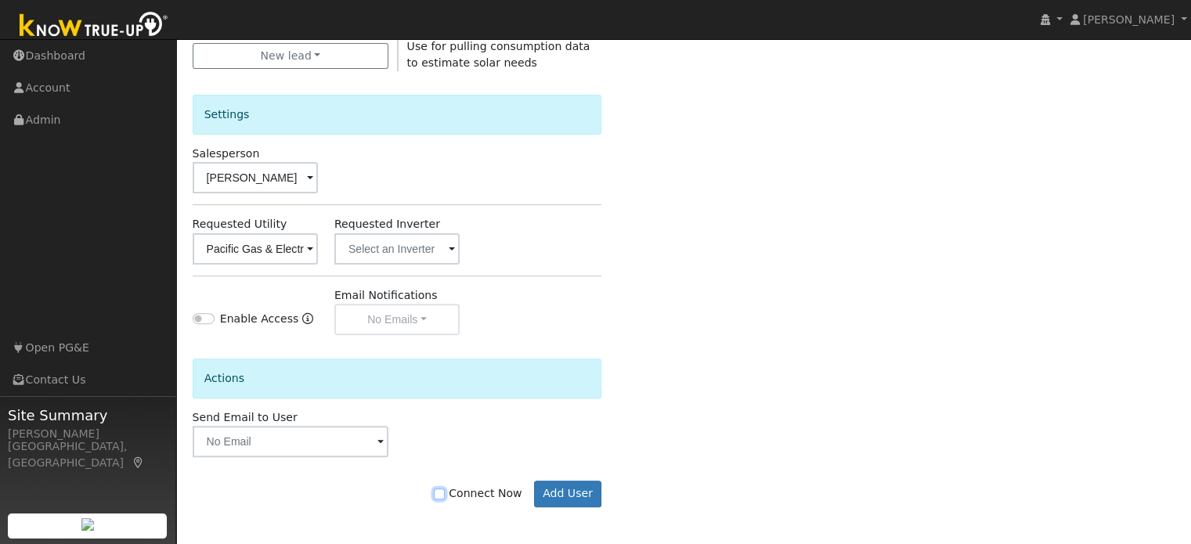
click at [445, 494] on input "Connect Now" at bounding box center [439, 494] width 11 height 11
checkbox input "true"
click at [558, 486] on button "Add User" at bounding box center [568, 494] width 68 height 27
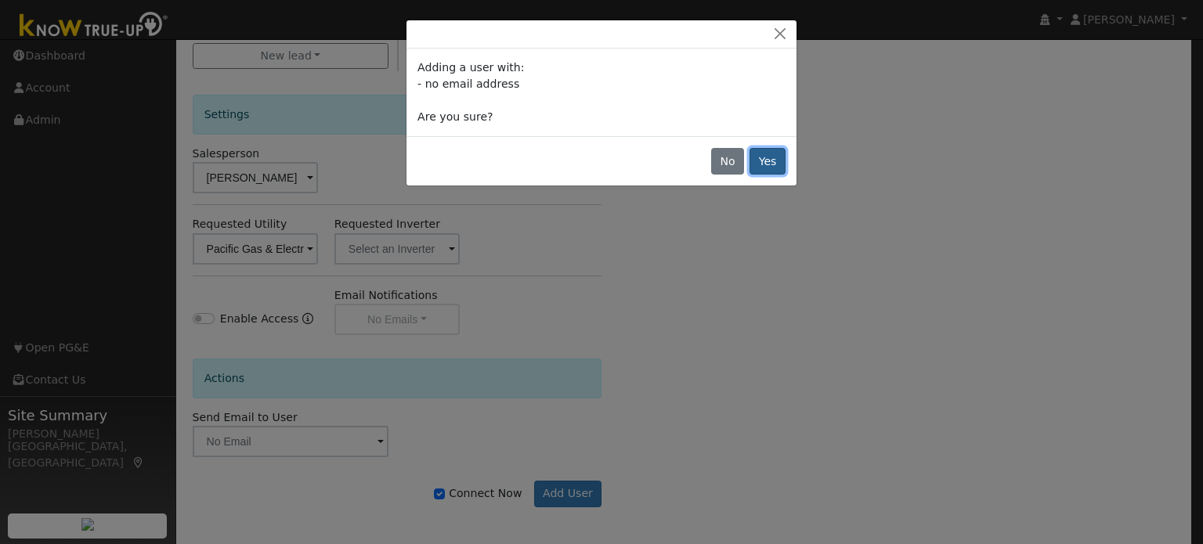
click at [763, 163] on button "Yes" at bounding box center [768, 161] width 36 height 27
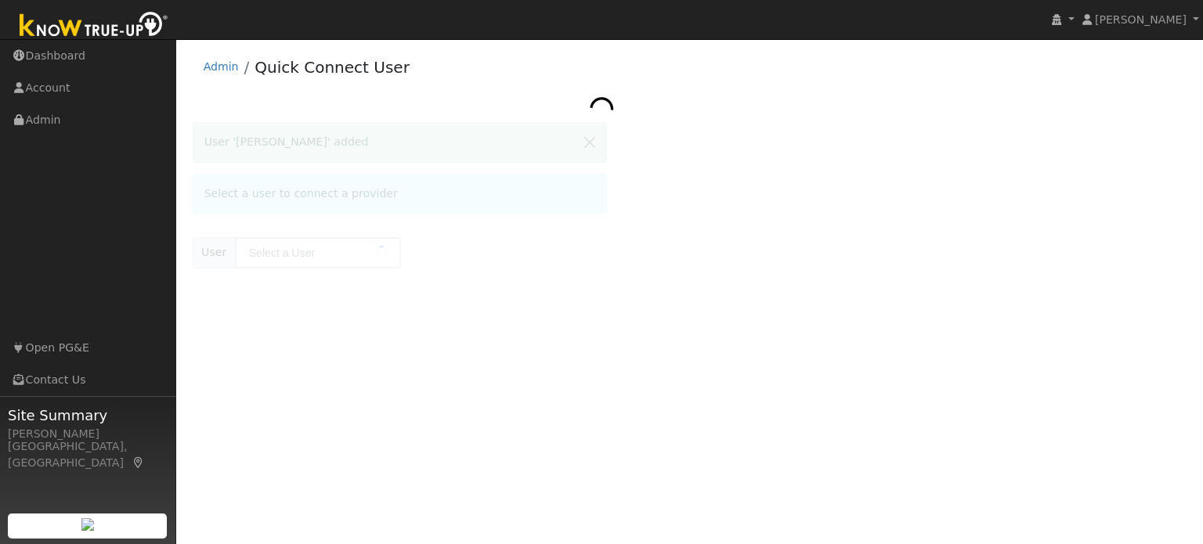
type input "[PERSON_NAME]"
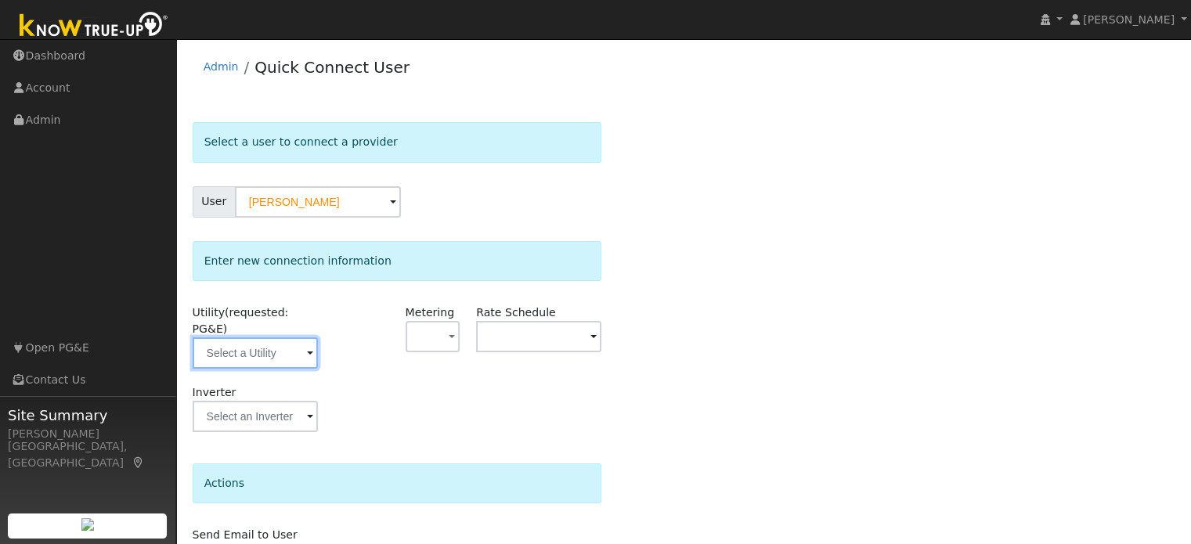
click at [257, 340] on input "text" at bounding box center [255, 353] width 125 height 31
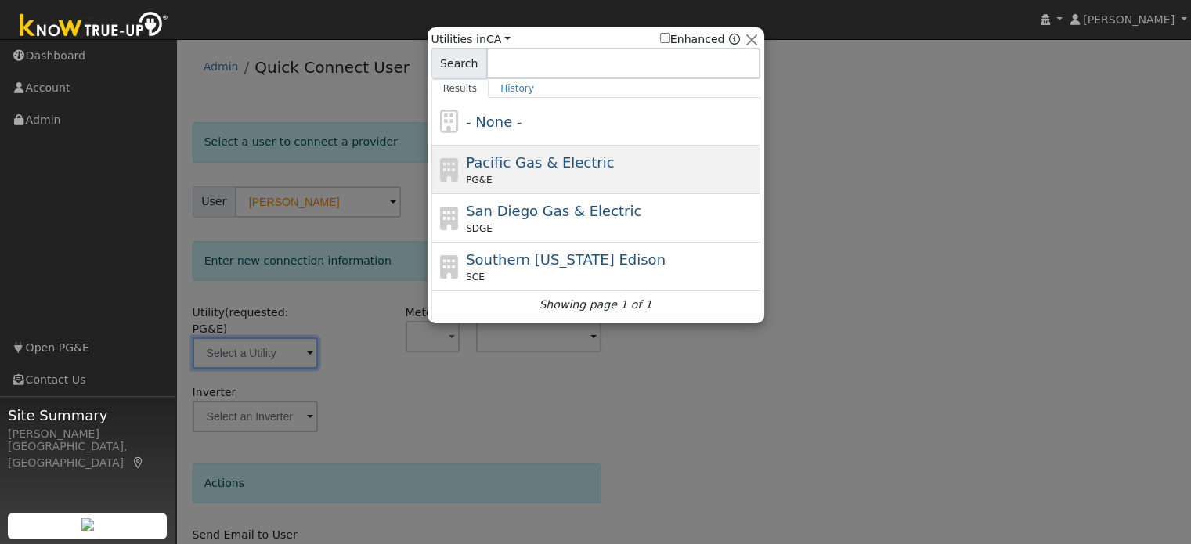
click at [505, 174] on div "PG&E" at bounding box center [611, 180] width 291 height 14
type input "PG&E"
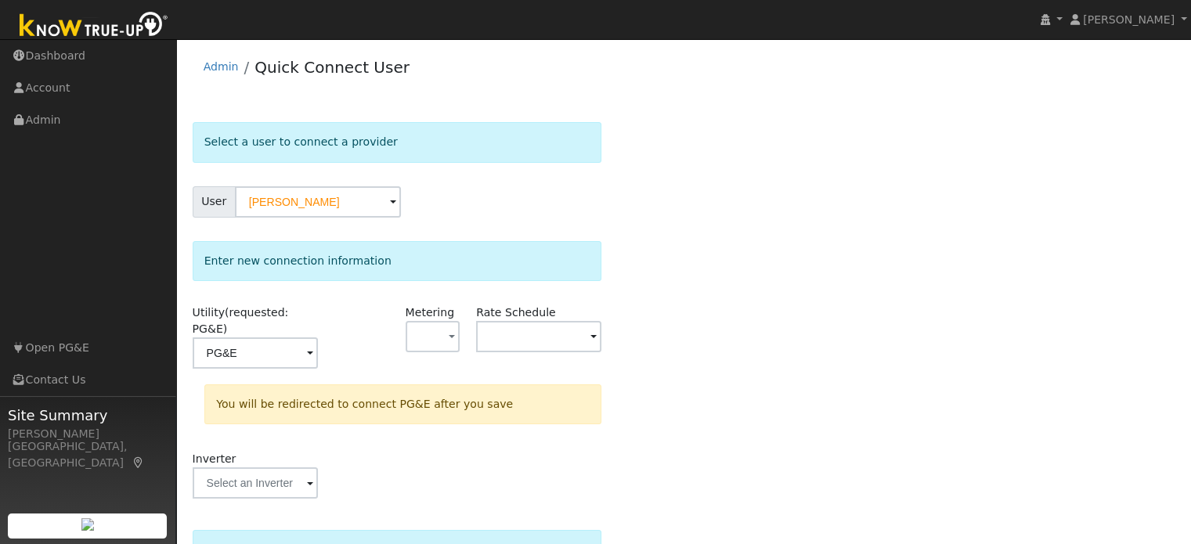
scroll to position [145, 0]
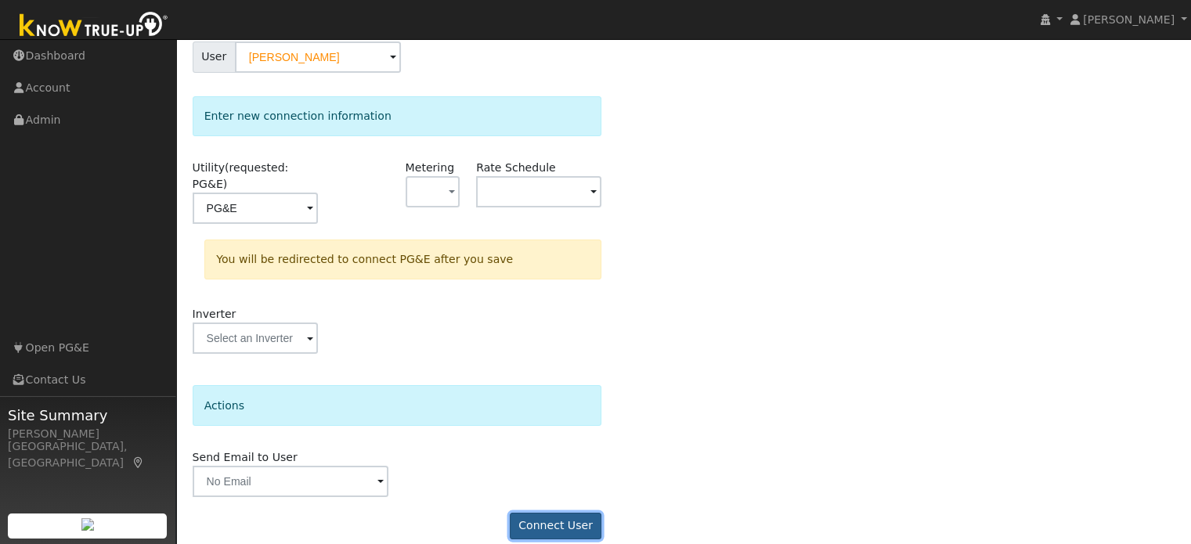
click at [570, 513] on button "Connect User" at bounding box center [556, 526] width 92 height 27
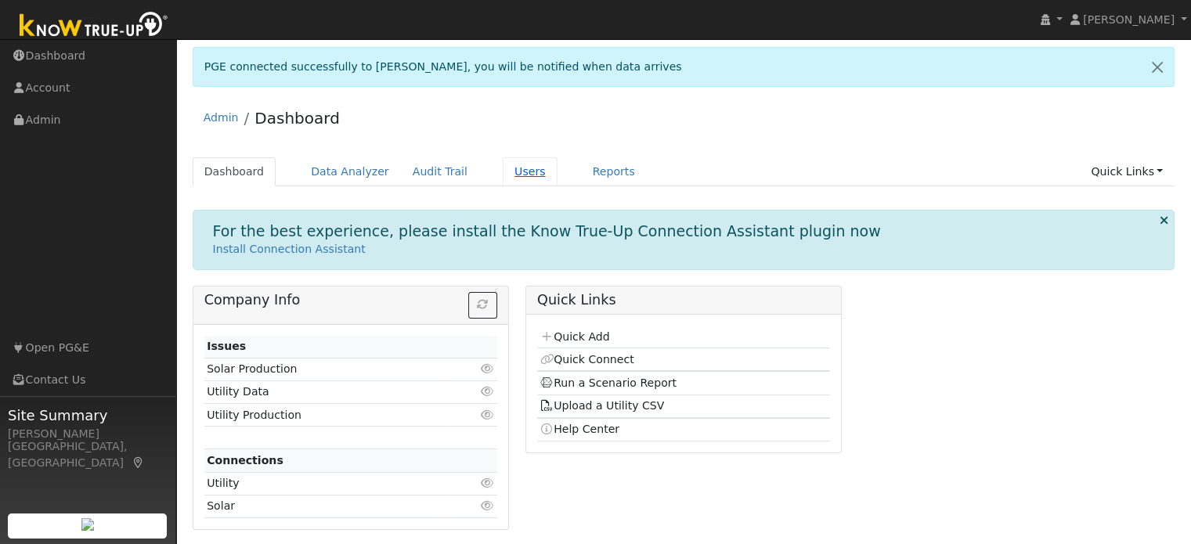
click at [508, 175] on link "Users" at bounding box center [530, 171] width 55 height 29
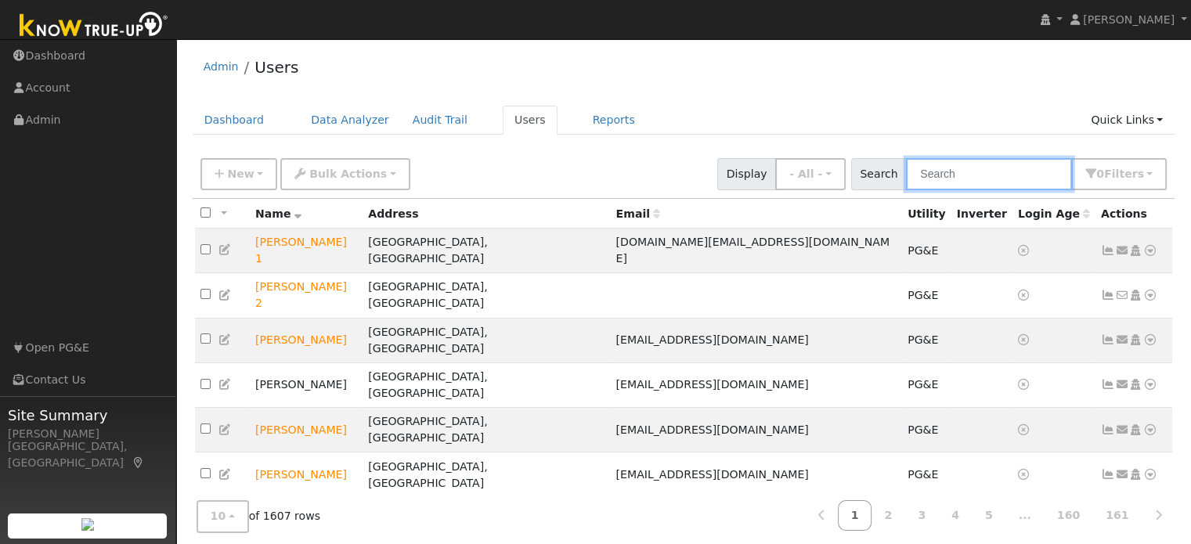
click at [952, 170] on input "text" at bounding box center [989, 174] width 166 height 32
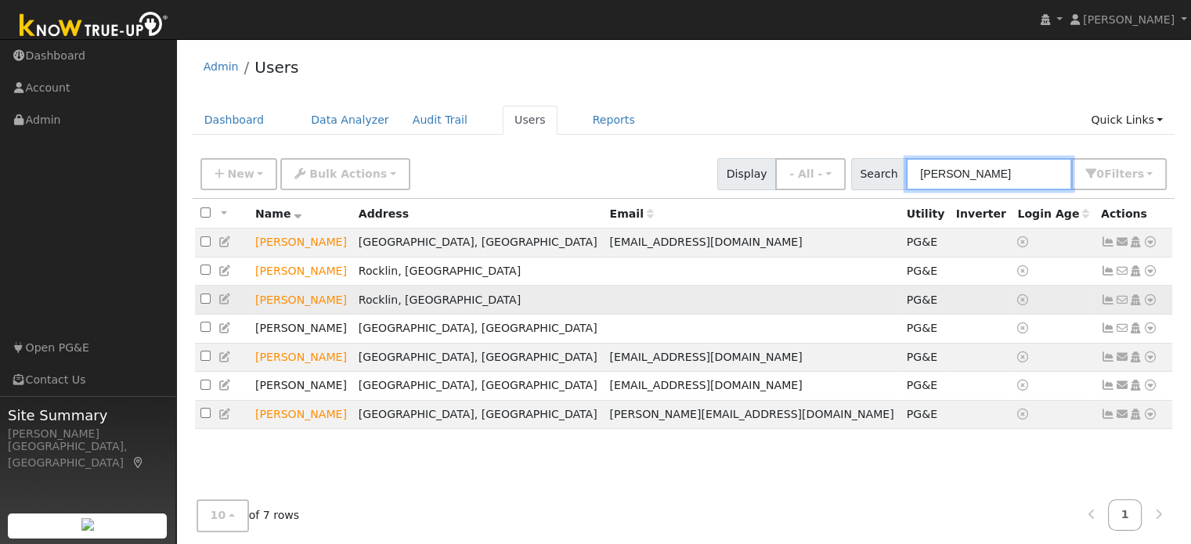
type input "chen"
click at [1149, 303] on icon at bounding box center [1150, 299] width 14 height 11
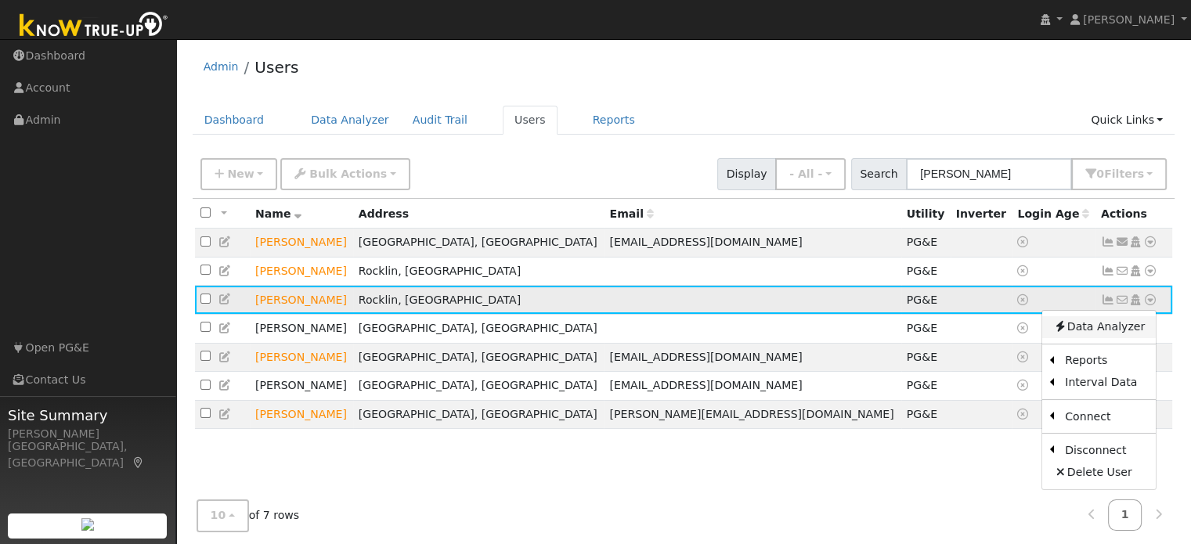
click at [1128, 331] on link "Data Analyzer" at bounding box center [1099, 327] width 114 height 22
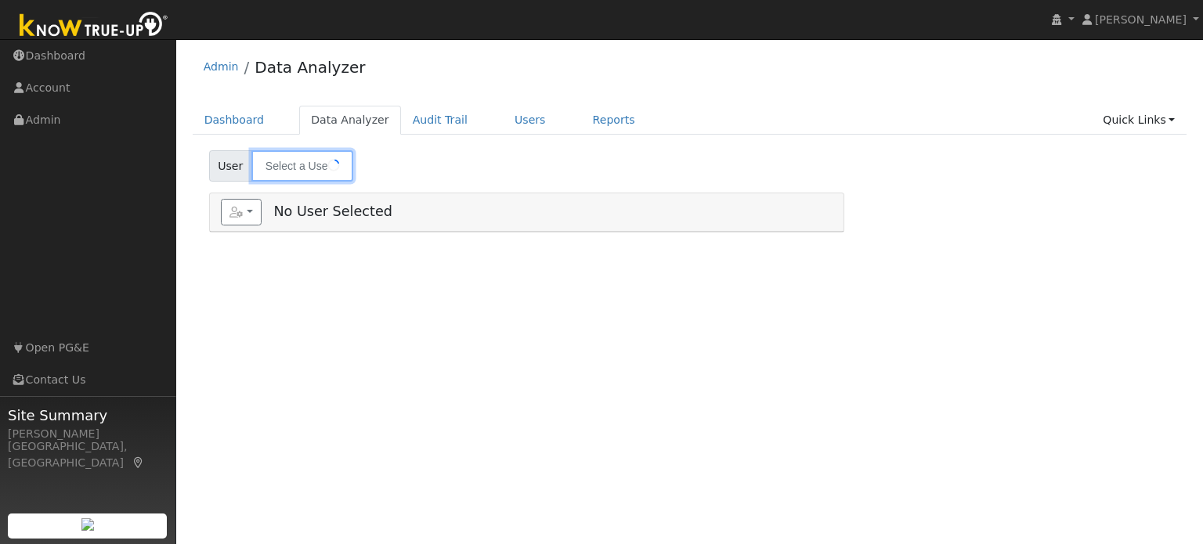
type input "[PERSON_NAME]"
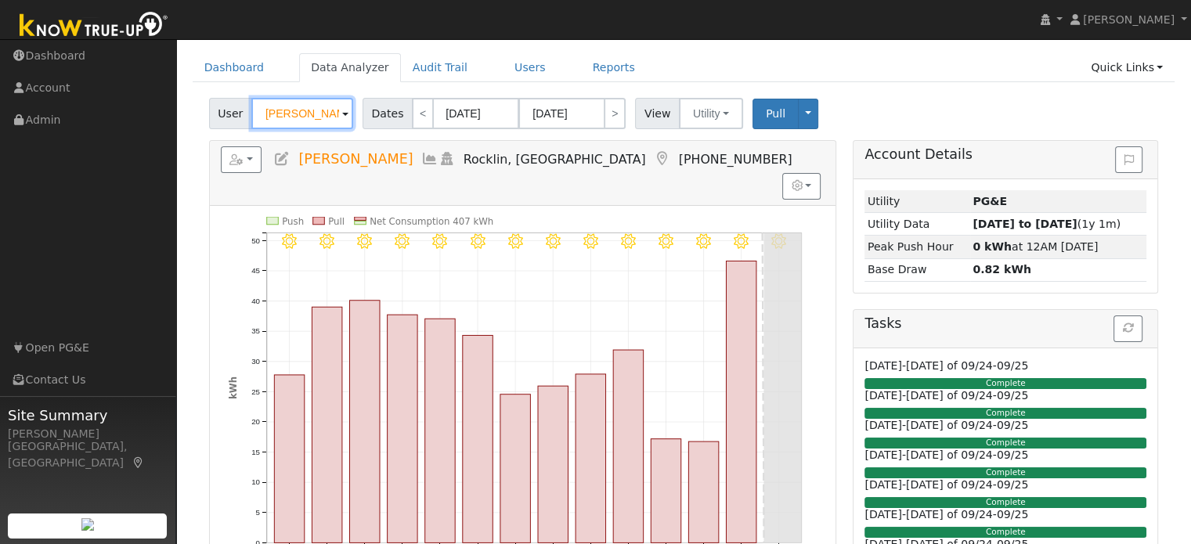
scroll to position [41, 0]
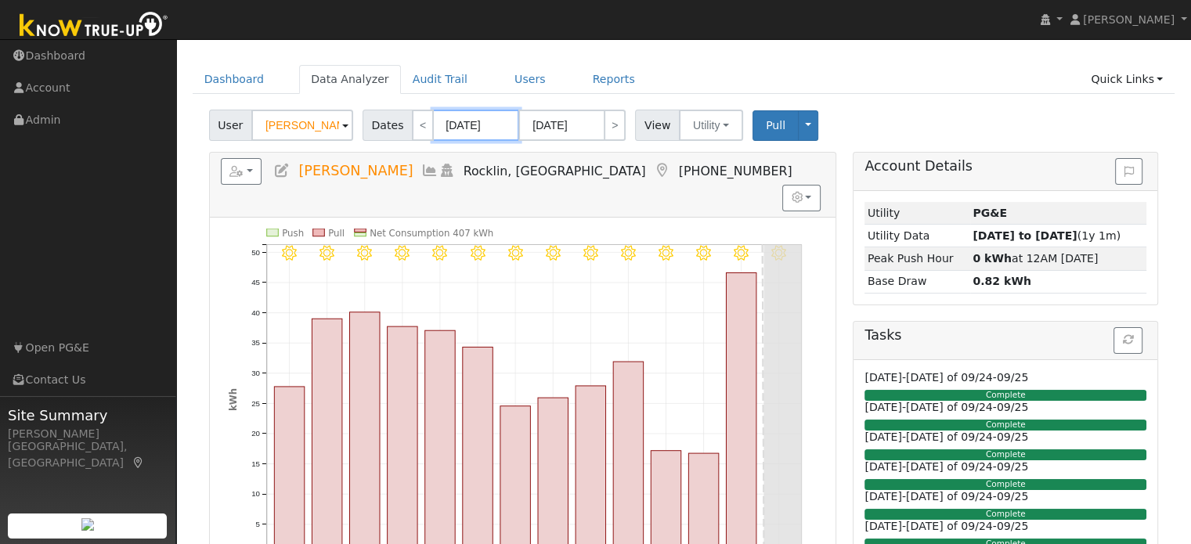
click at [470, 125] on input "[DATE]" at bounding box center [476, 125] width 86 height 31
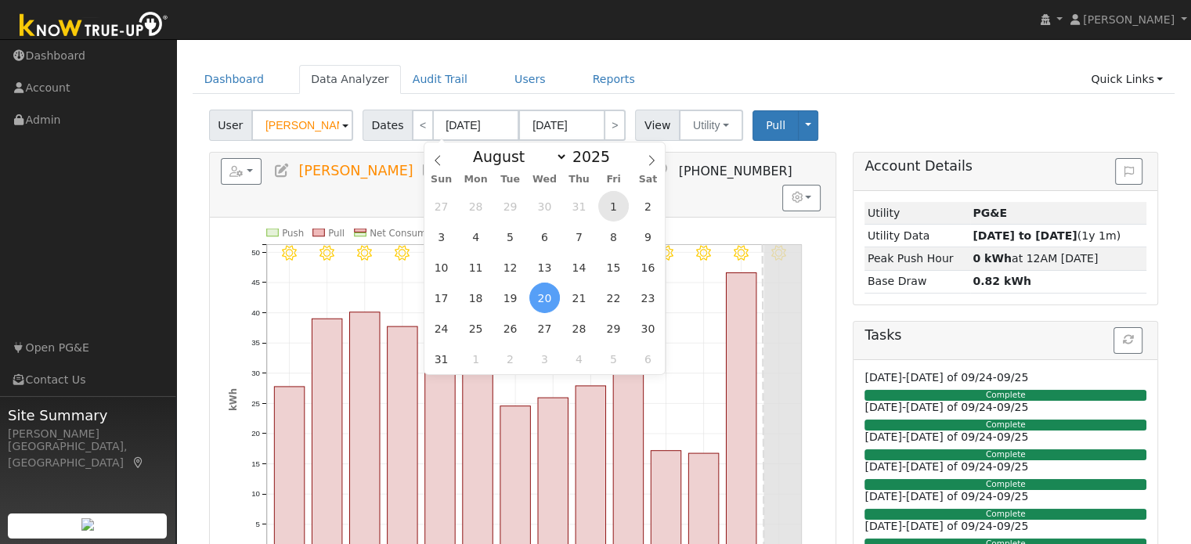
click at [612, 203] on span "1" at bounding box center [613, 206] width 31 height 31
type input "[DATE]"
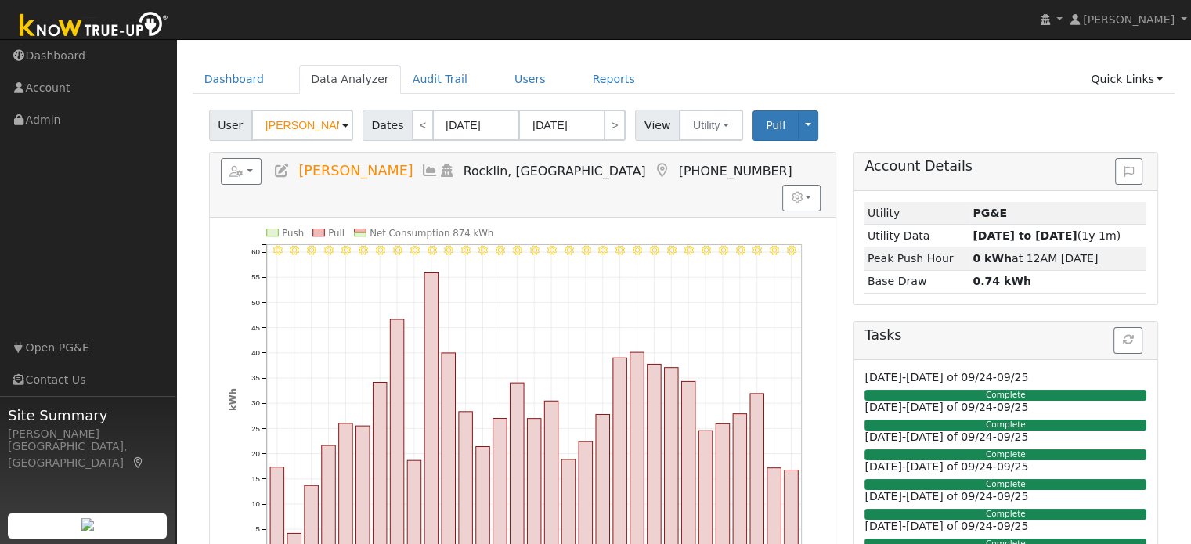
click at [644, 218] on div "8/31 - Clear 8/30 - Clear 8/29 - Clear 8/28 - Clear 8/27 - Clear 8/26 - Clear 8…" at bounding box center [523, 414] width 626 height 392
click at [249, 173] on button "button" at bounding box center [242, 171] width 42 height 27
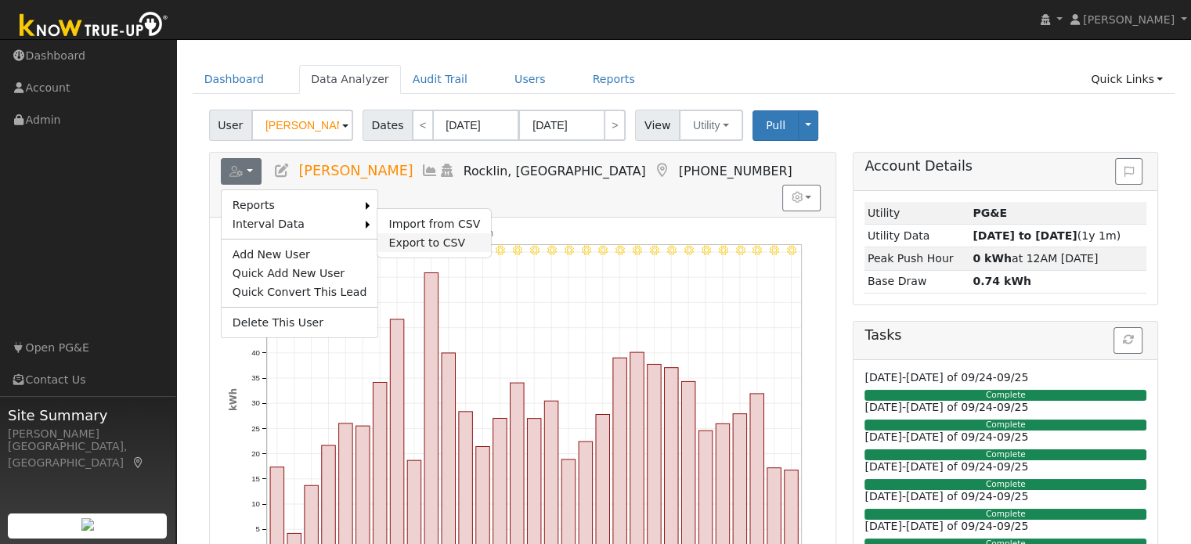
click at [421, 240] on link "Export to CSV" at bounding box center [434, 242] width 114 height 19
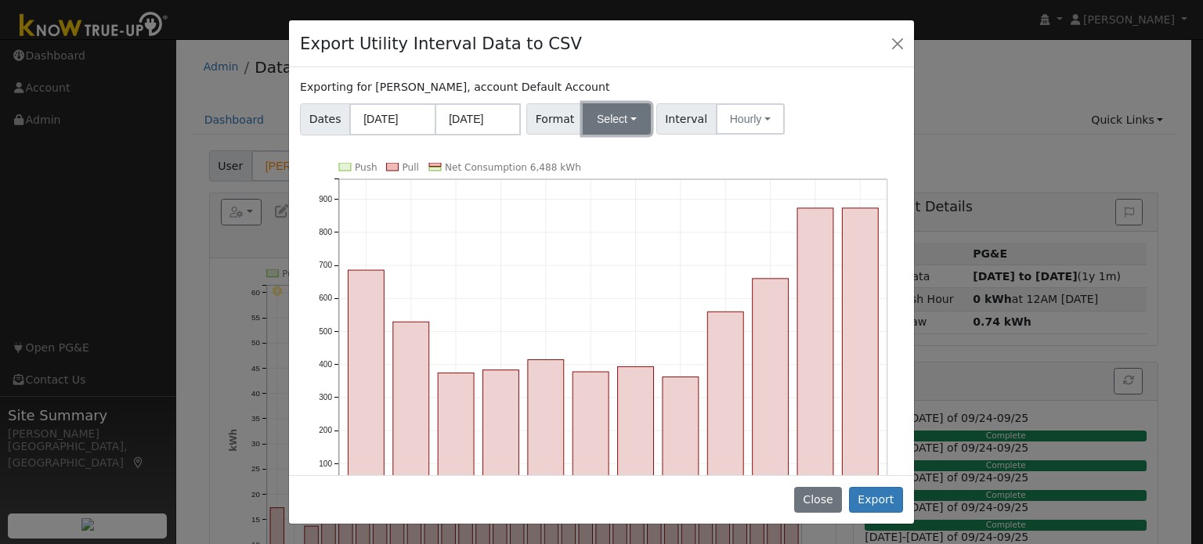
click at [608, 114] on button "Select" at bounding box center [617, 118] width 68 height 31
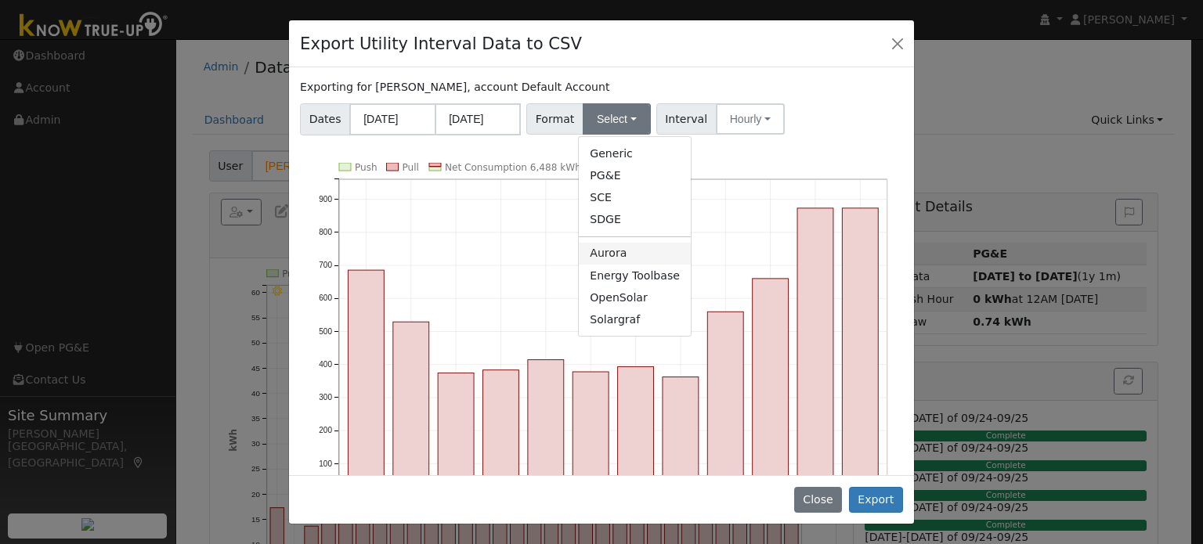
click at [625, 252] on link "Aurora" at bounding box center [635, 254] width 112 height 22
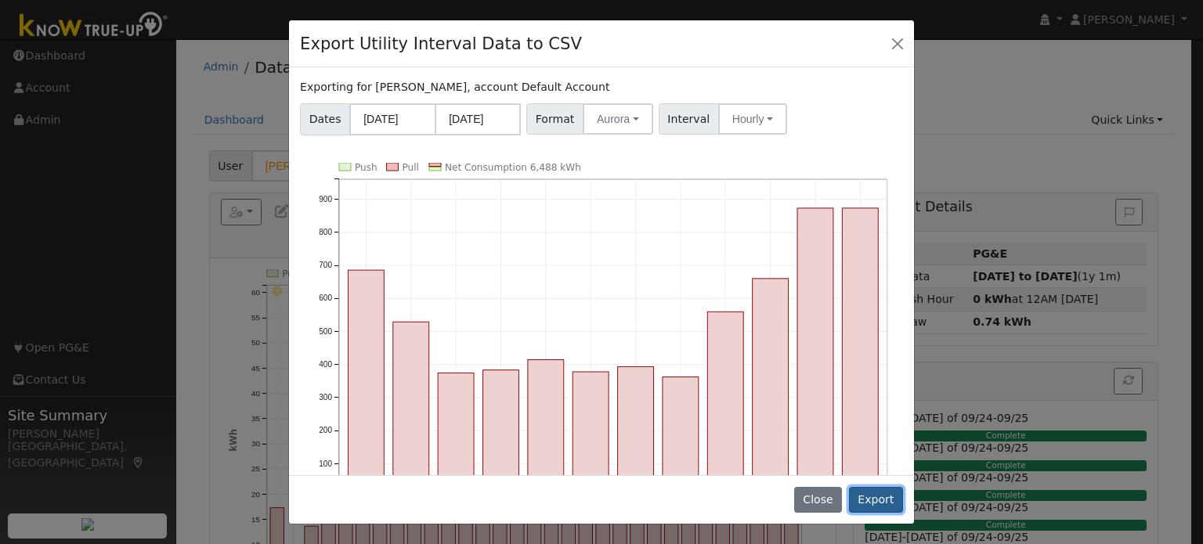
click at [883, 504] on button "Export" at bounding box center [876, 500] width 54 height 27
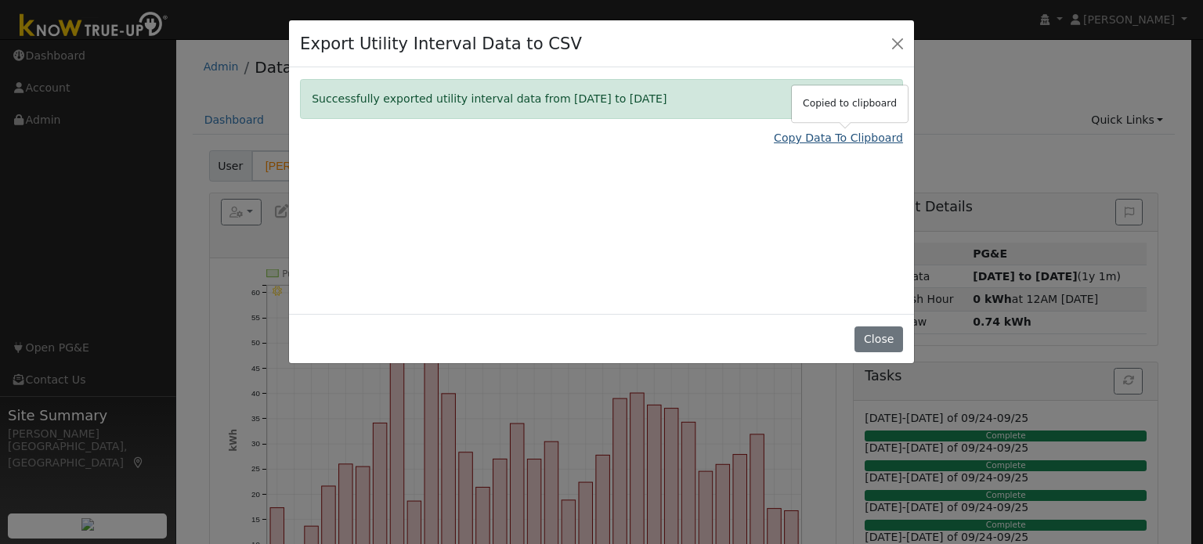
click at [847, 140] on link "Copy Data To Clipboard" at bounding box center [838, 138] width 129 height 16
